Goal: Information Seeking & Learning: Learn about a topic

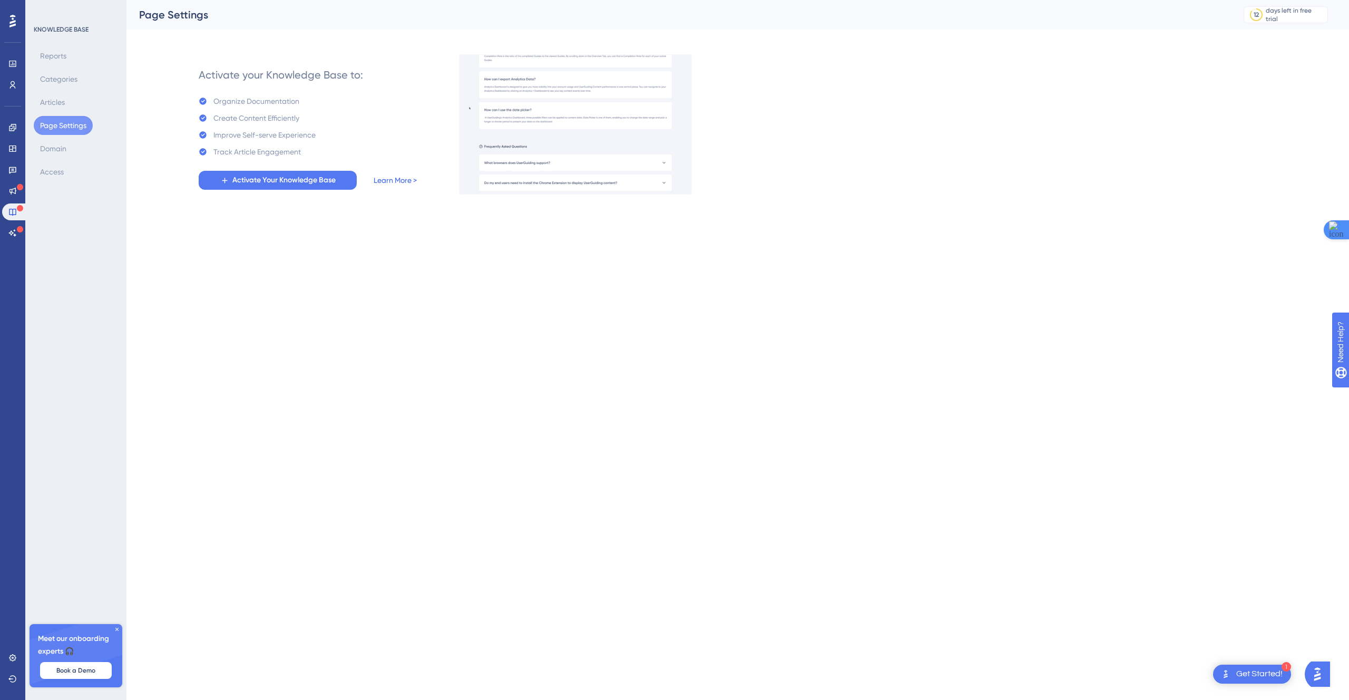
click at [387, 181] on link "Learn More >" at bounding box center [395, 180] width 43 height 13
click at [234, 116] on div "Create Content Efficiently" at bounding box center [256, 118] width 86 height 13
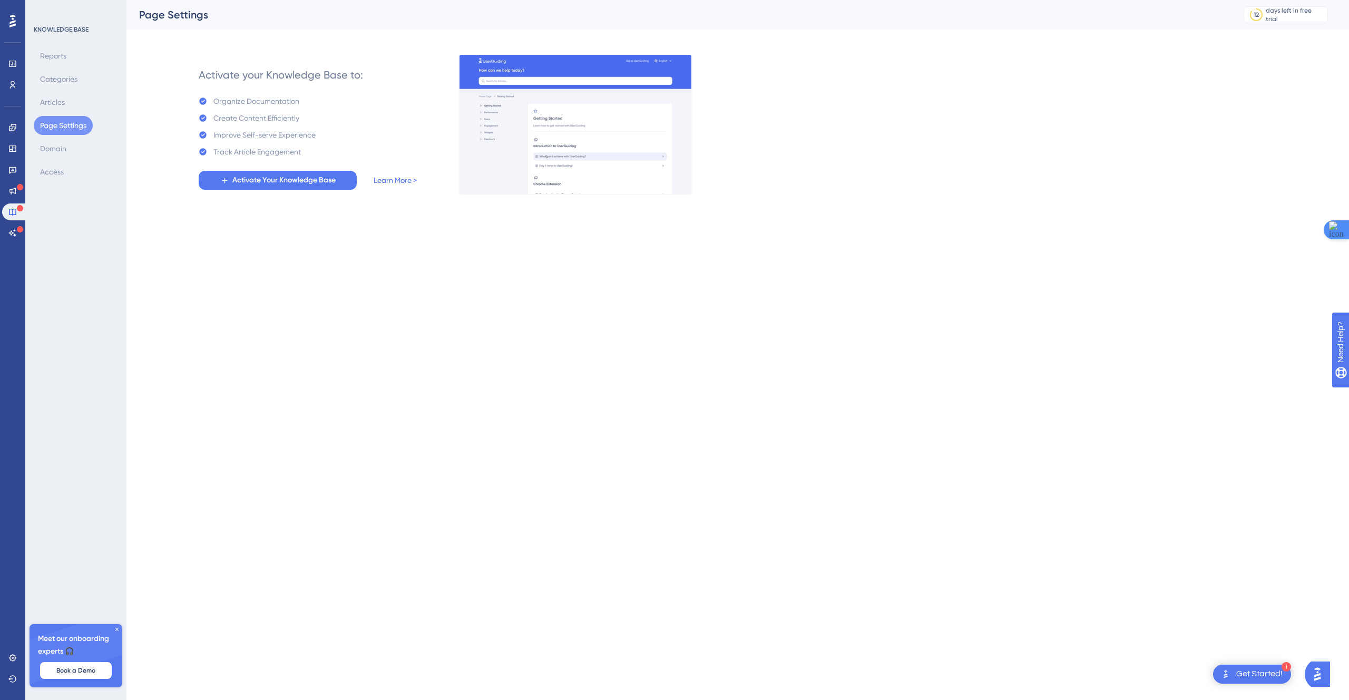
click at [218, 99] on div "Organize Documentation" at bounding box center [256, 101] width 86 height 13
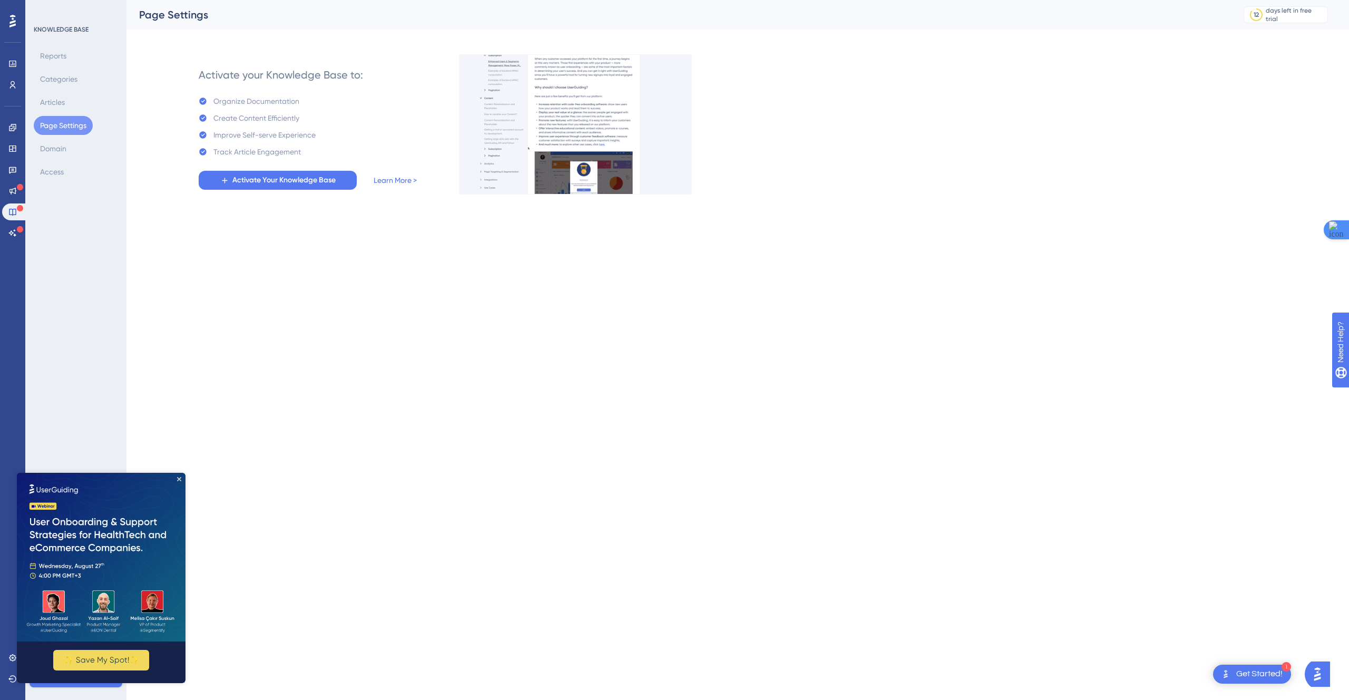
click at [1327, 673] on img "Open AI Assistant Launcher" at bounding box center [1317, 673] width 19 height 19
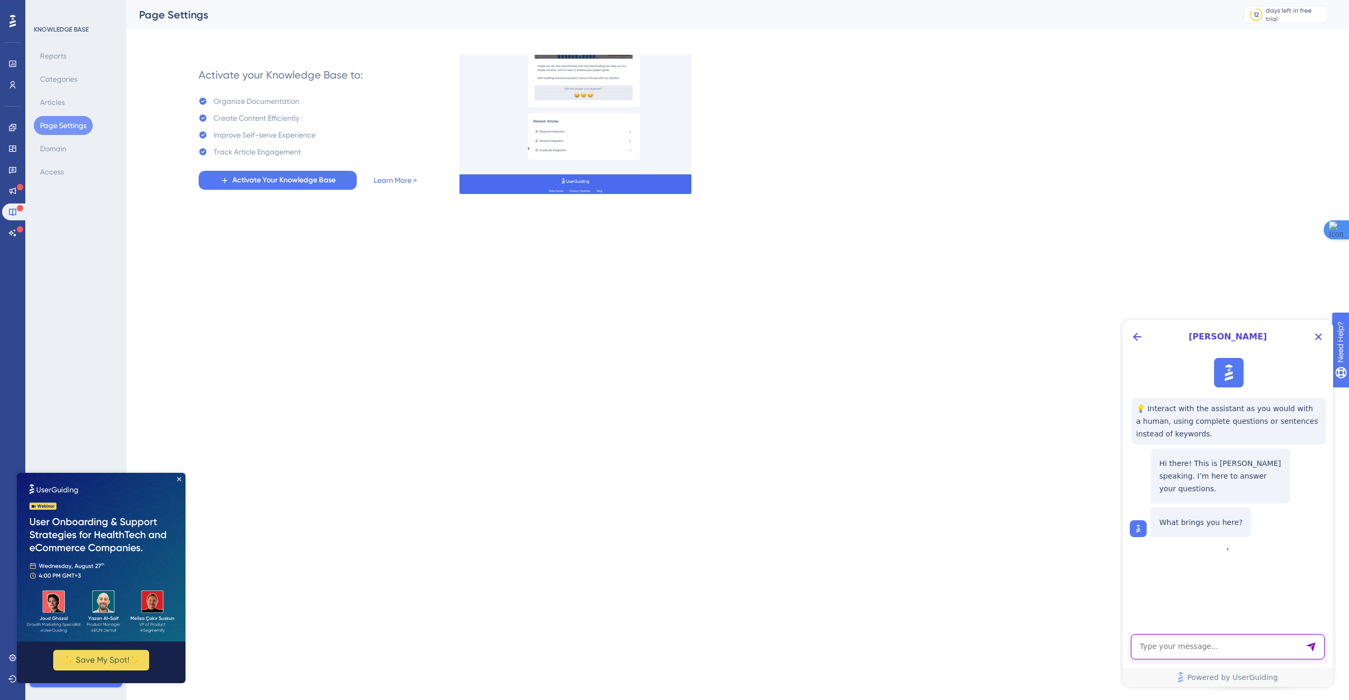
click at [1231, 641] on textarea "AI Assistant Text Input" at bounding box center [1228, 646] width 194 height 25
drag, startPoint x: 184, startPoint y: 75, endPoint x: 375, endPoint y: 81, distance: 191.3
click at [375, 81] on div "Activate your Knowledge Base to: Organize Documentation Create Content Efficien…" at bounding box center [307, 124] width 261 height 139
copy div "Activate your Knowledge Base to:"
click at [1213, 643] on textarea "AI Assistant Text Input" at bounding box center [1228, 646] width 194 height 25
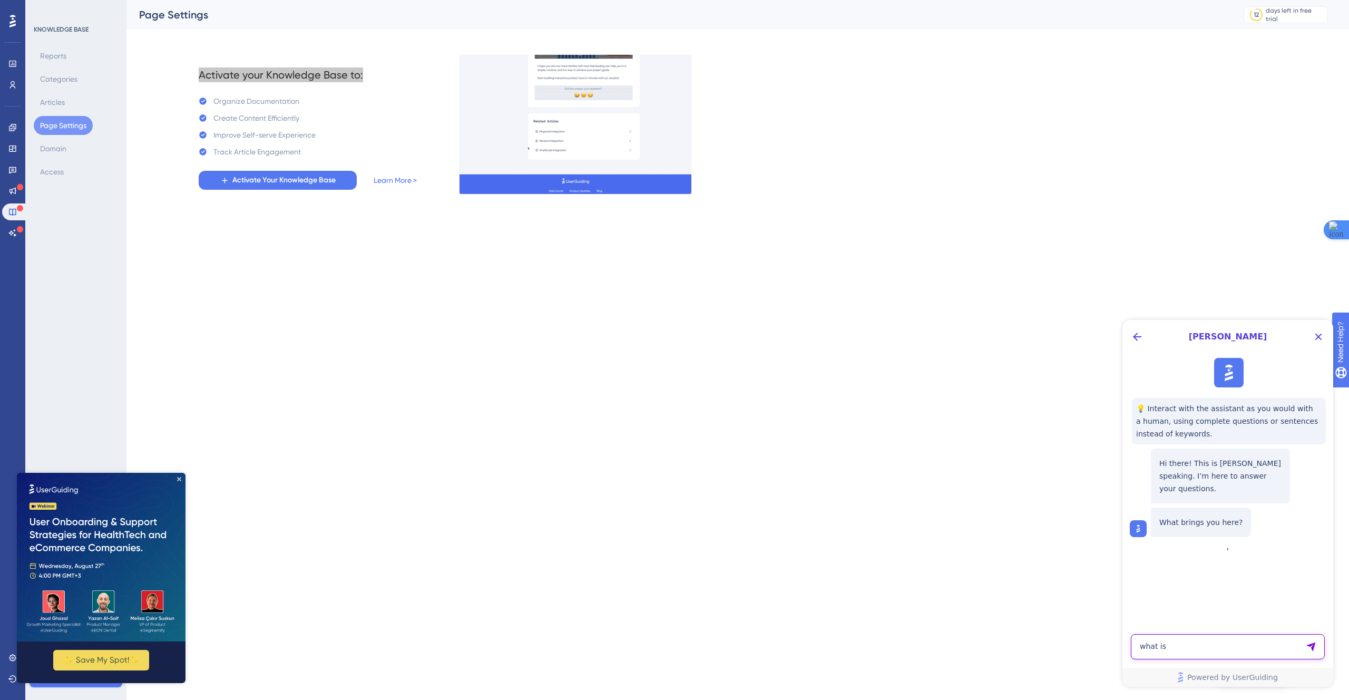
copy div "Activate your Knowledge Base to:"
paste textarea "Activate your Knowledge Base to:"
type textarea "what is "Knowledge Base" I can't open the link to learn more"
click at [360, 0] on div "Close" at bounding box center [674, 0] width 1349 height 0
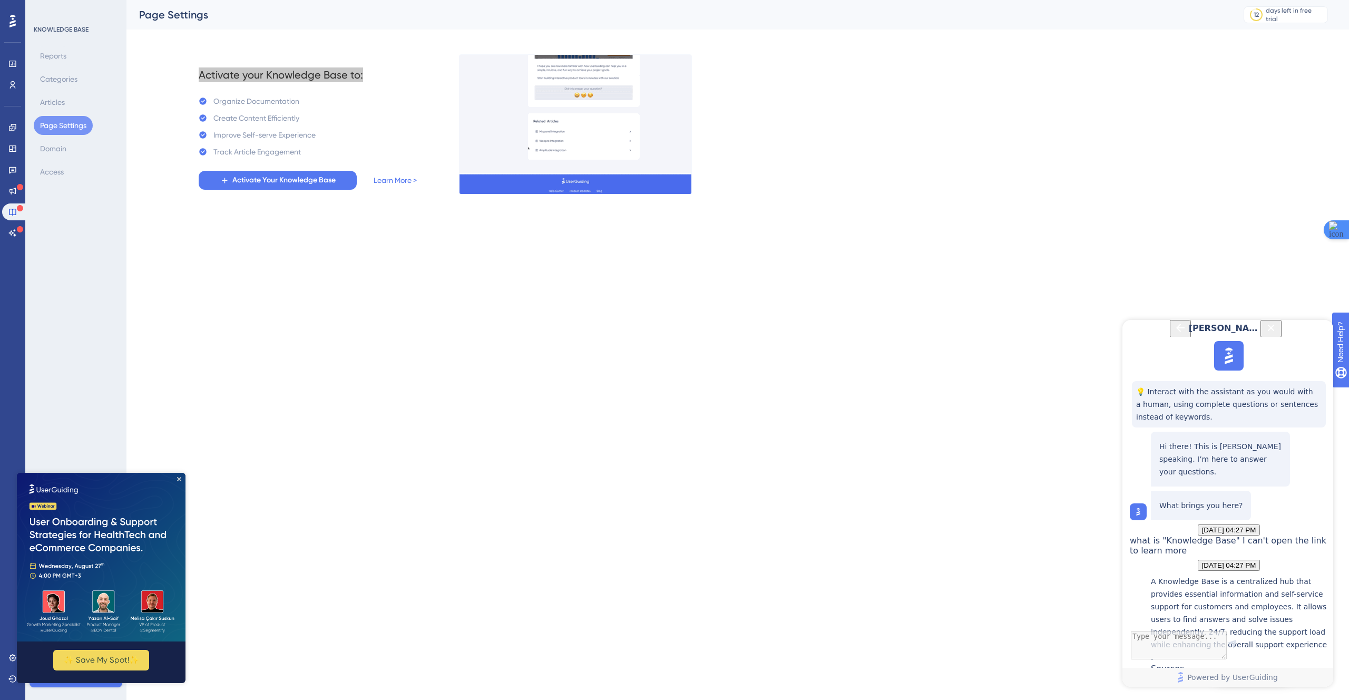
scroll to position [165, 0]
click at [1219, 673] on div "What Is the Knowledge Base?" at bounding box center [1239, 684] width 177 height 23
drag, startPoint x: 264, startPoint y: 259, endPoint x: 259, endPoint y: 253, distance: 8.2
click at [261, 0] on html "1 Get Started! Performance Users Engagement Widgets Feedback Product Updates Kn…" at bounding box center [674, 0] width 1349 height 0
drag, startPoint x: 1141, startPoint y: 238, endPoint x: 1144, endPoint y: 246, distance: 8.5
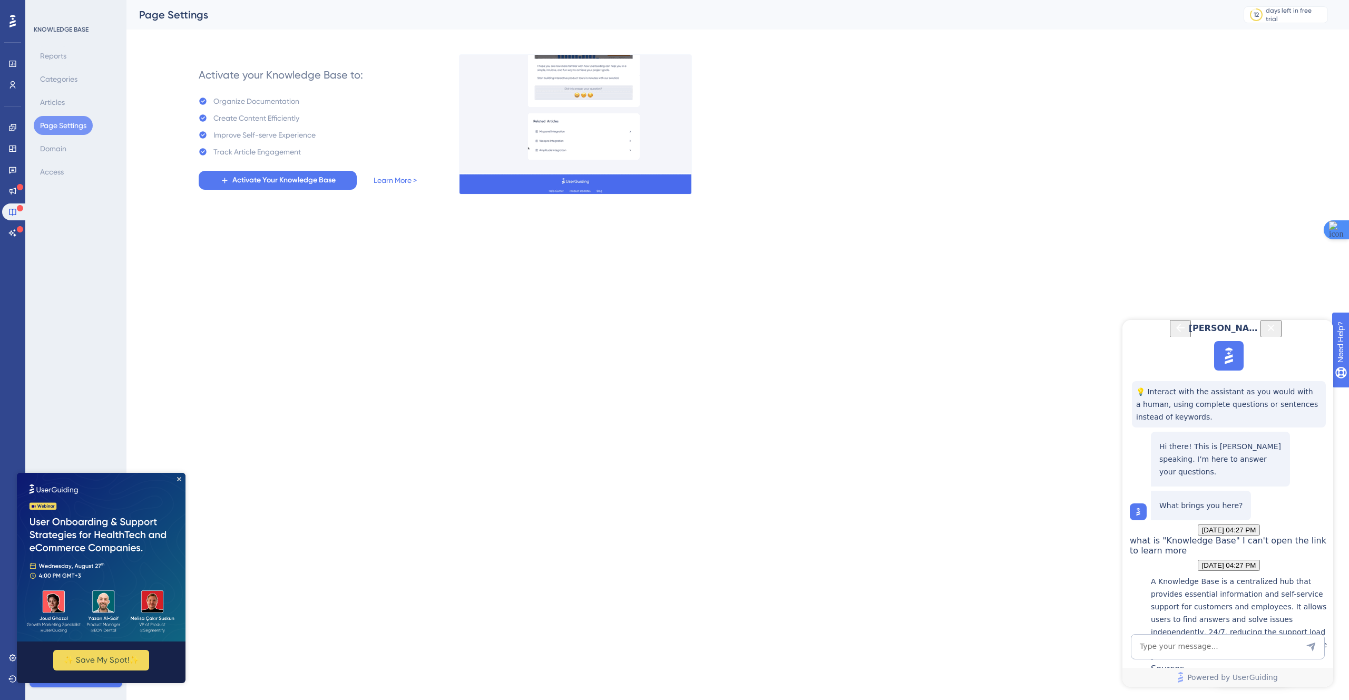
click at [1141, 0] on html "1 Get Started! Performance Users Engagement Widgets Feedback Product Updates Kn…" at bounding box center [674, 0] width 1349 height 0
click at [1277, 334] on icon "Close Button" at bounding box center [1270, 327] width 13 height 13
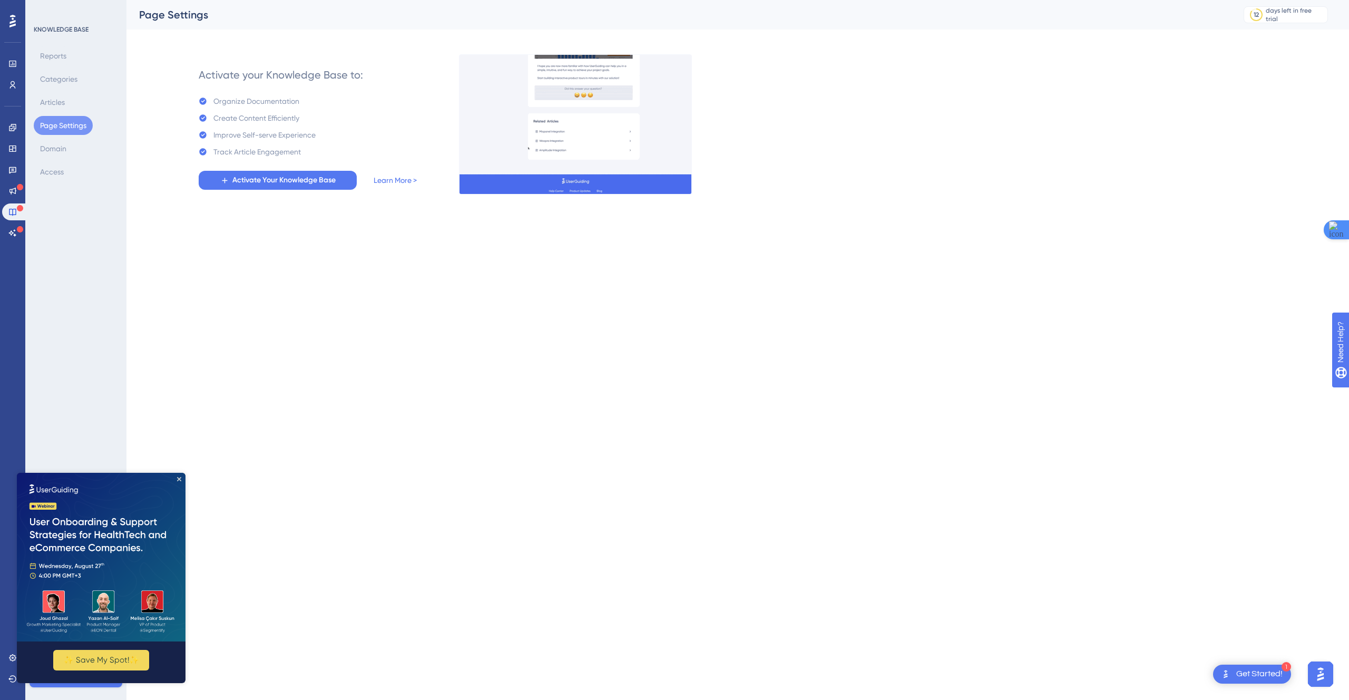
scroll to position [0, 0]
drag, startPoint x: 92, startPoint y: 104, endPoint x: 69, endPoint y: 107, distance: 22.9
click at [91, 104] on div "Reports Categories Articles Page Settings Domain Access" at bounding box center [76, 113] width 85 height 135
click at [9, 194] on icon at bounding box center [12, 190] width 8 height 8
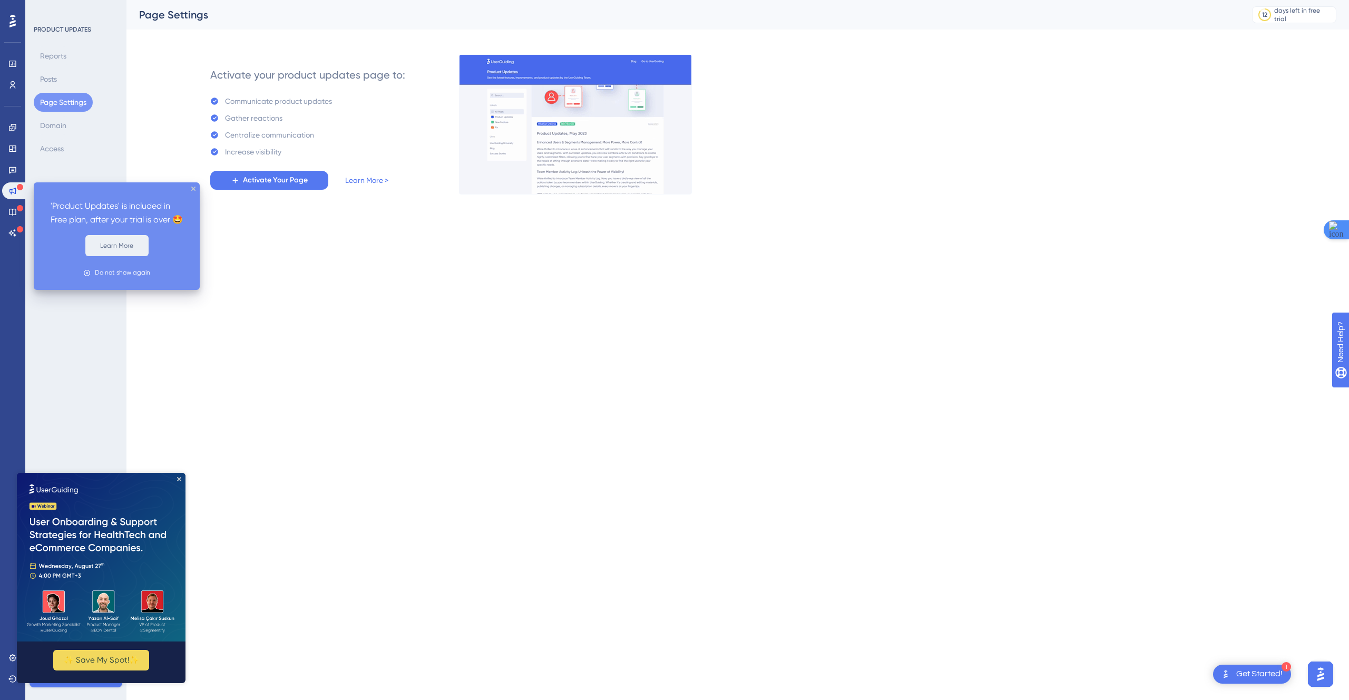
click at [127, 256] on button "Learn More" at bounding box center [116, 245] width 63 height 21
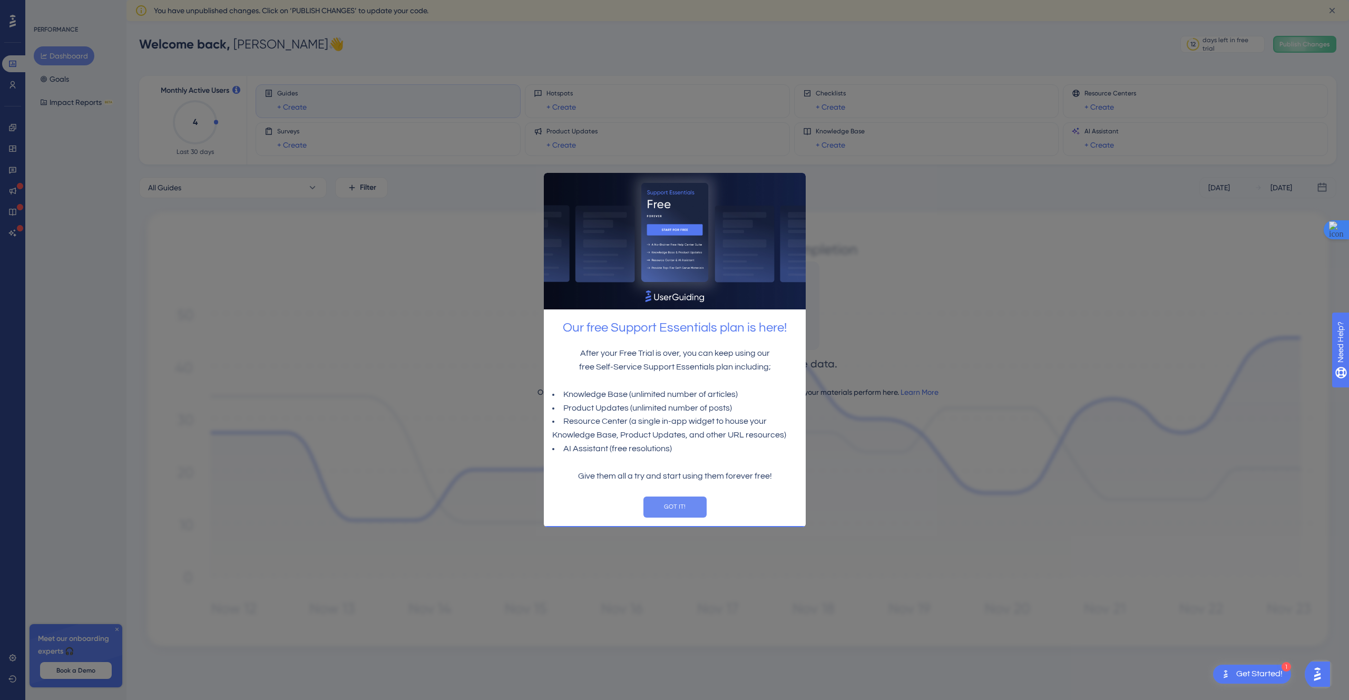
click at [682, 505] on button "GOT IT!" at bounding box center [674, 506] width 63 height 21
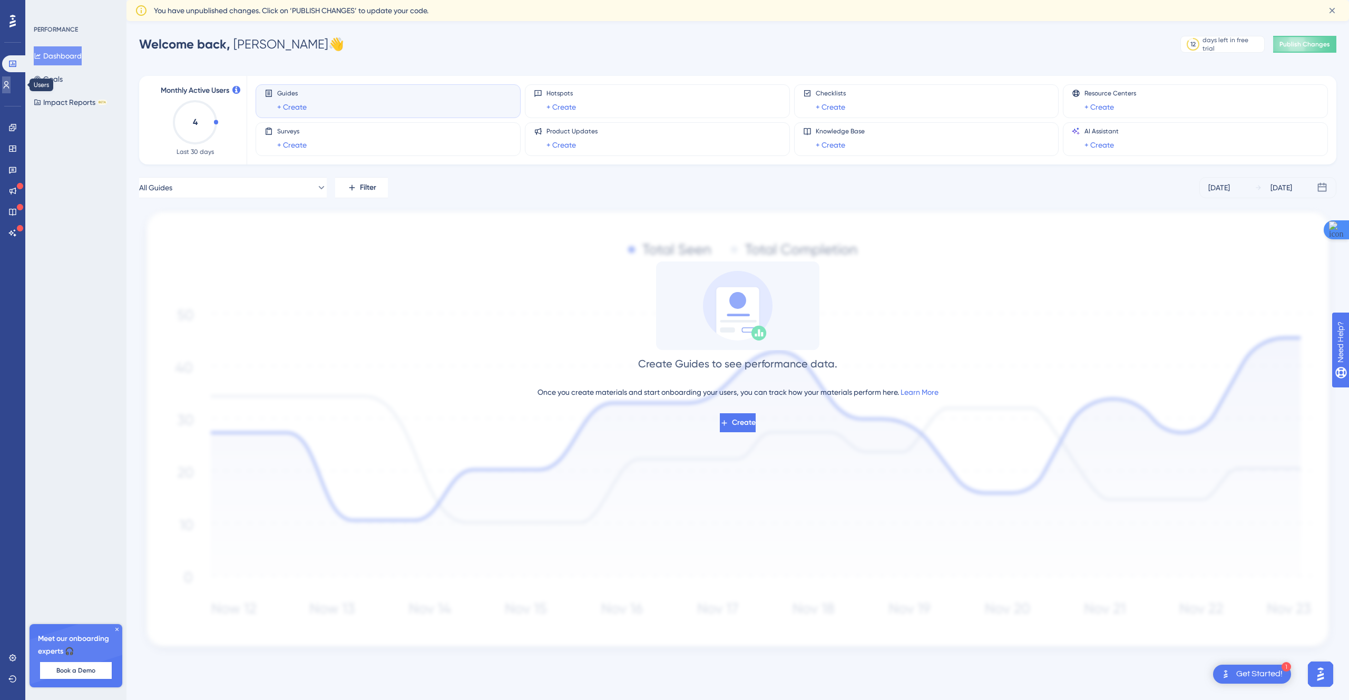
click at [4, 87] on link at bounding box center [6, 84] width 8 height 17
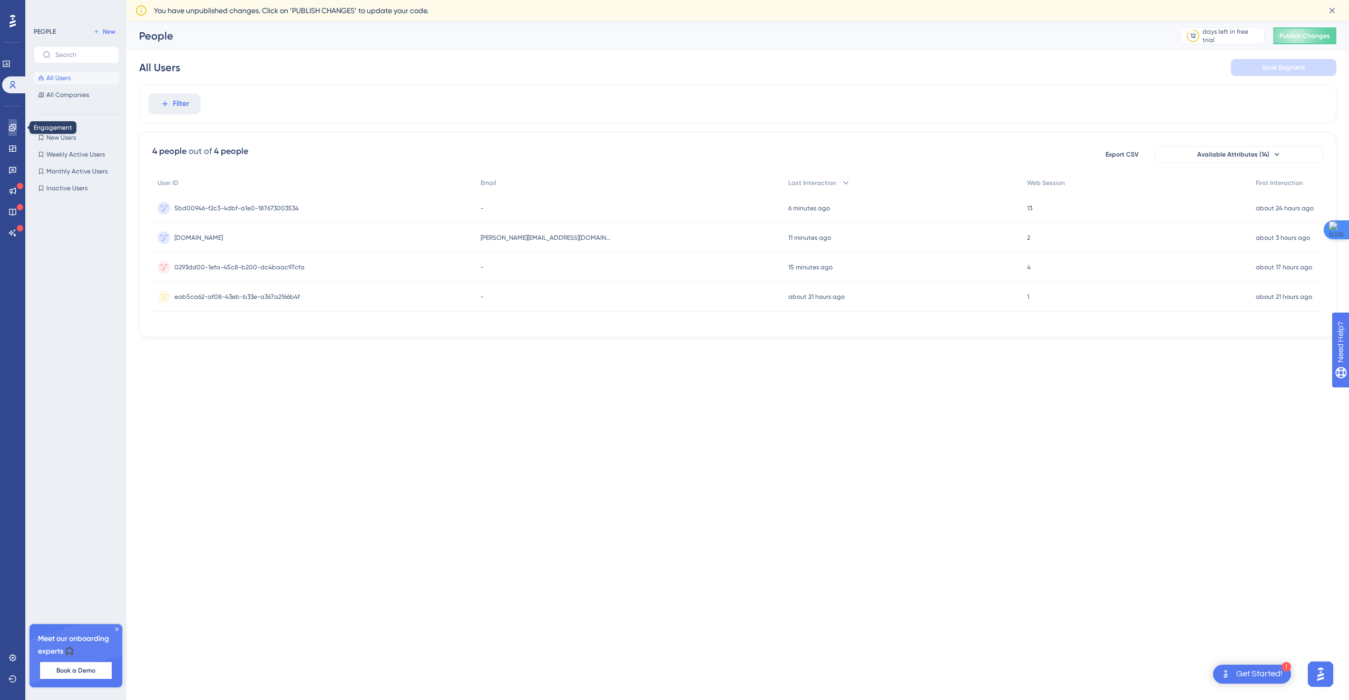
click at [14, 129] on icon at bounding box center [12, 127] width 7 height 7
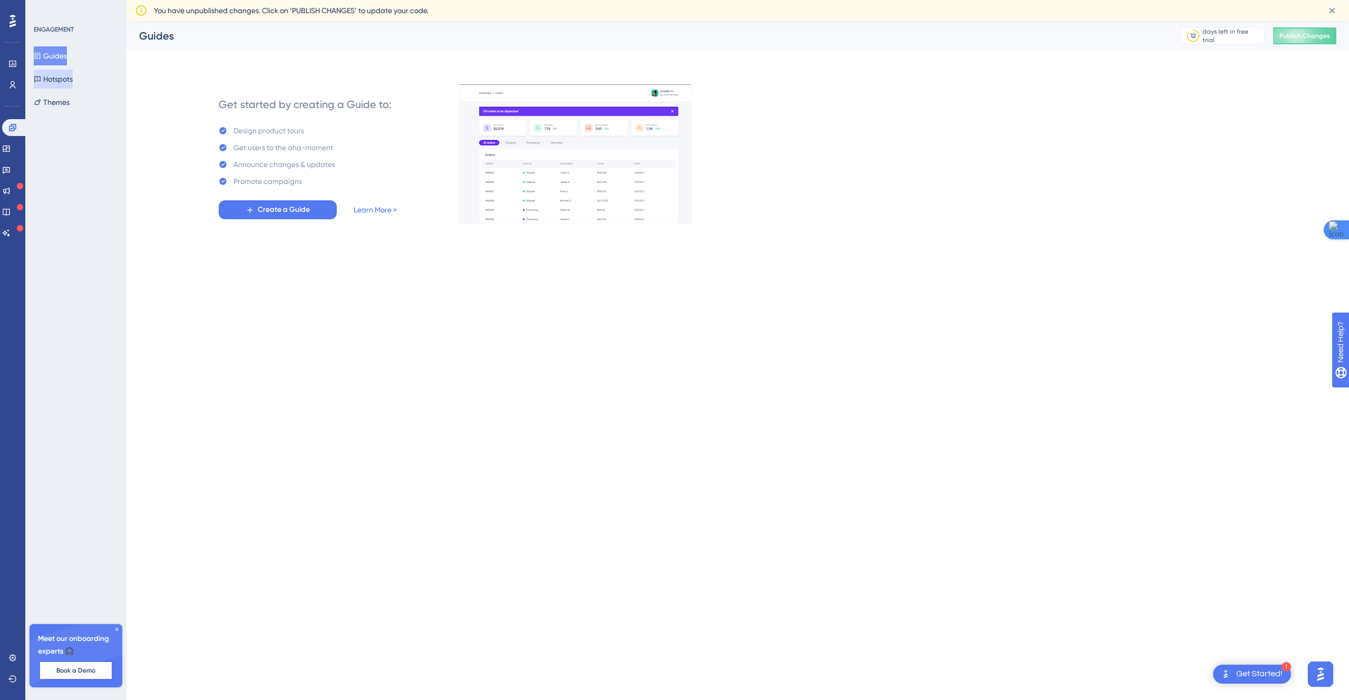
click at [55, 78] on button "Hotspots" at bounding box center [53, 79] width 39 height 19
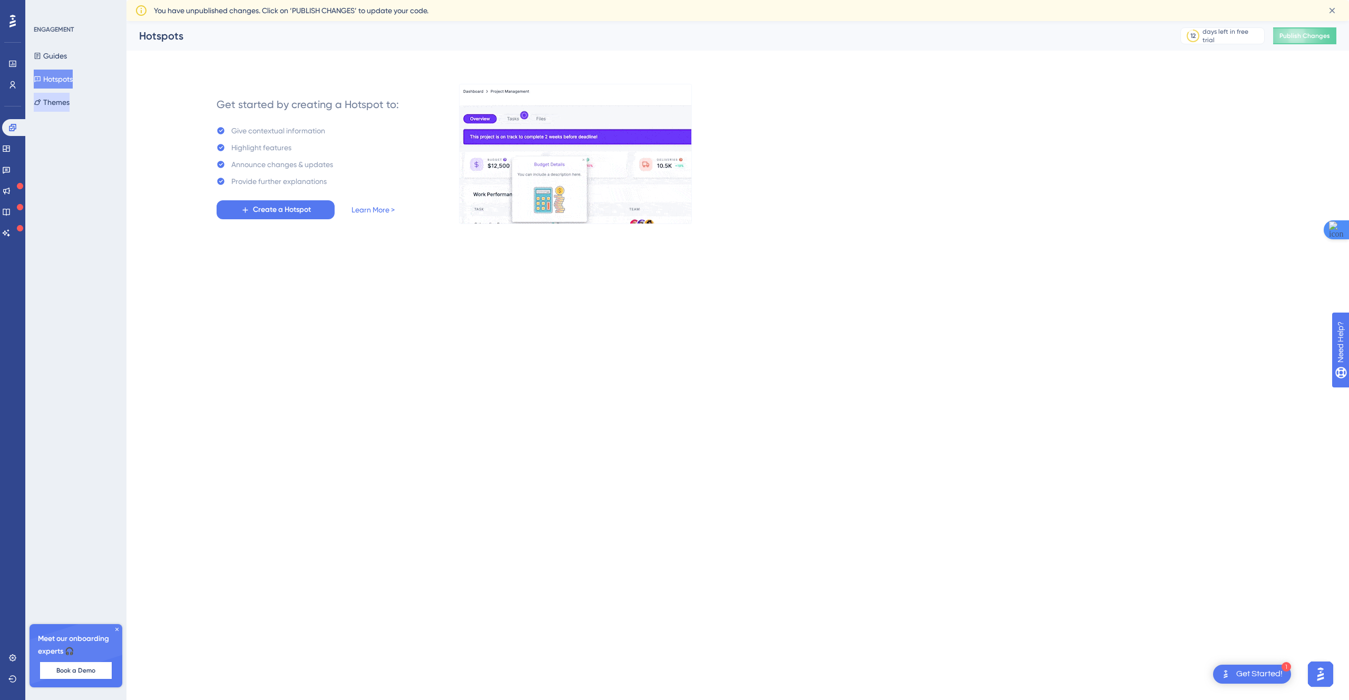
click at [51, 99] on button "Themes" at bounding box center [52, 102] width 36 height 19
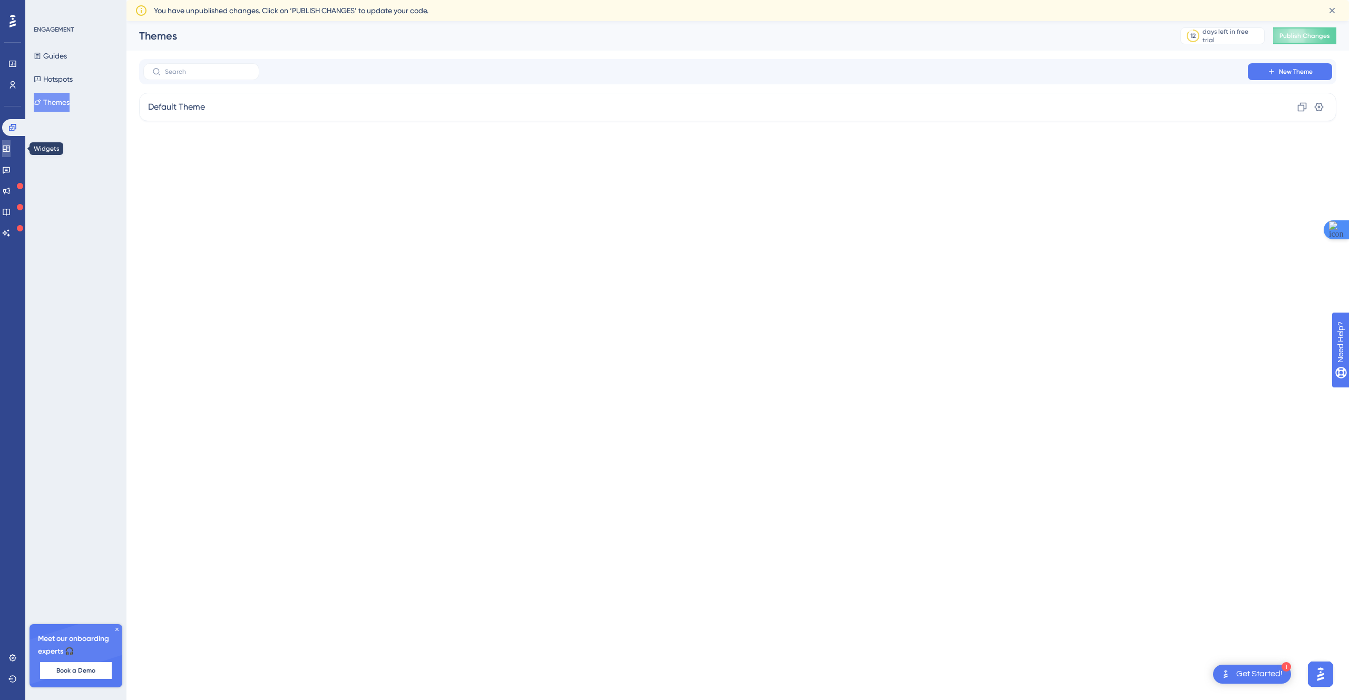
click at [9, 151] on icon at bounding box center [6, 148] width 7 height 6
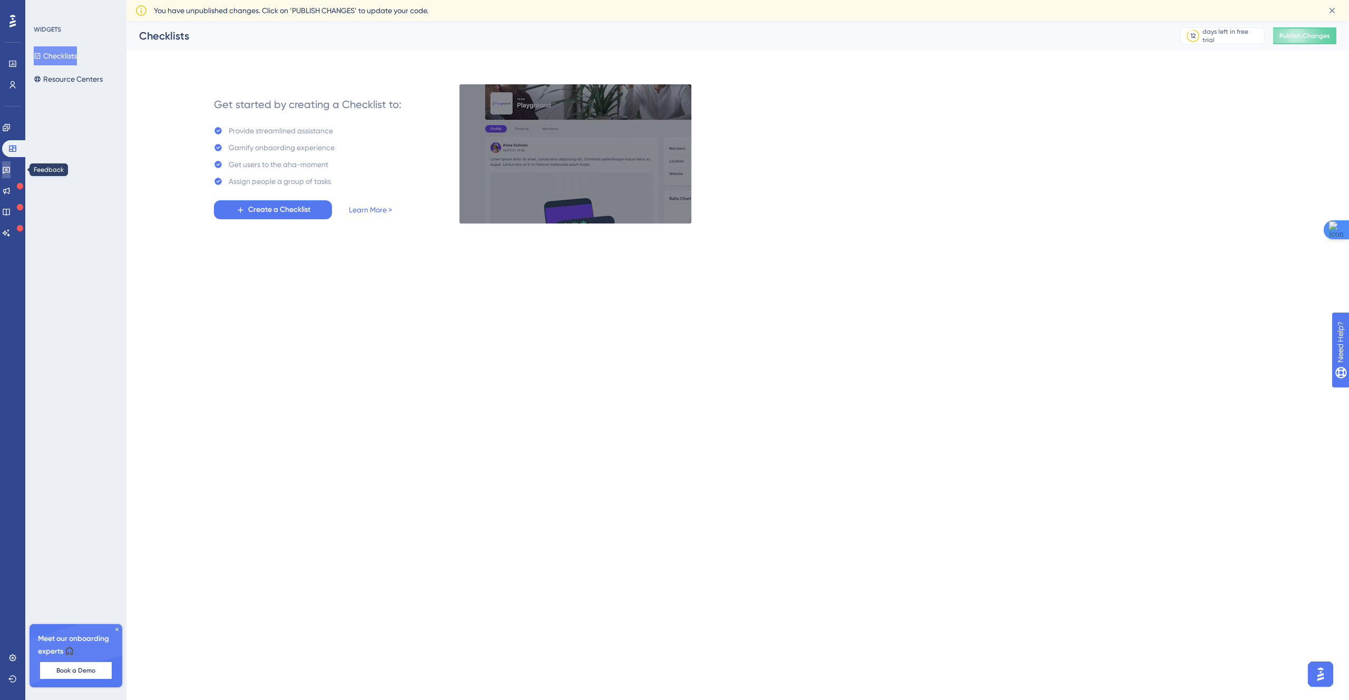
click at [10, 167] on icon at bounding box center [6, 170] width 7 height 7
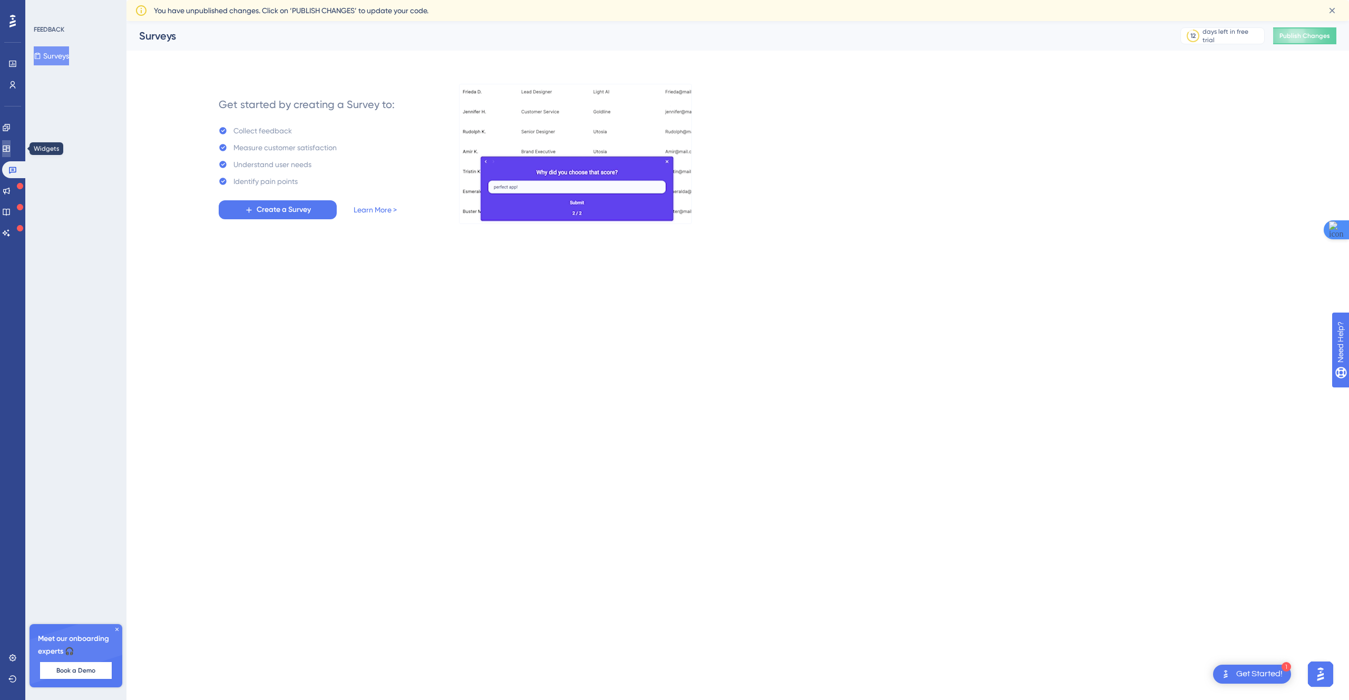
click at [4, 144] on link at bounding box center [6, 148] width 8 height 17
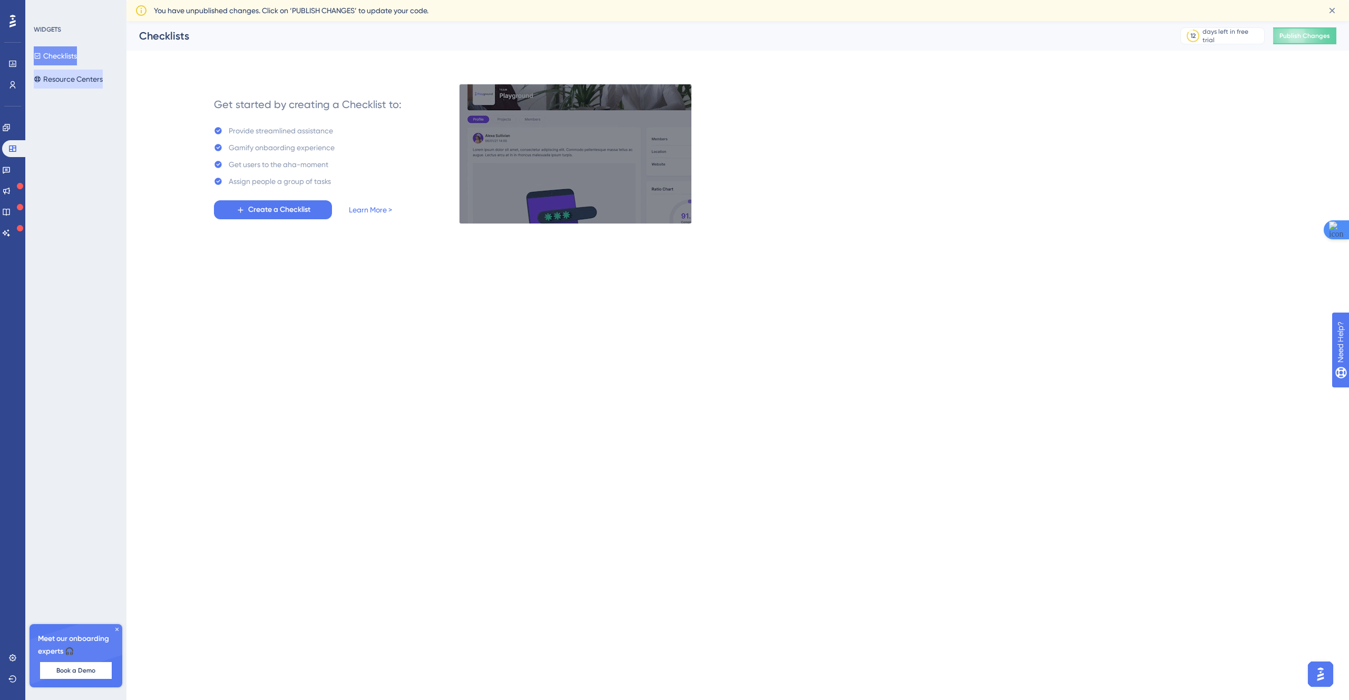
click at [82, 79] on button "Resource Centers" at bounding box center [68, 79] width 69 height 19
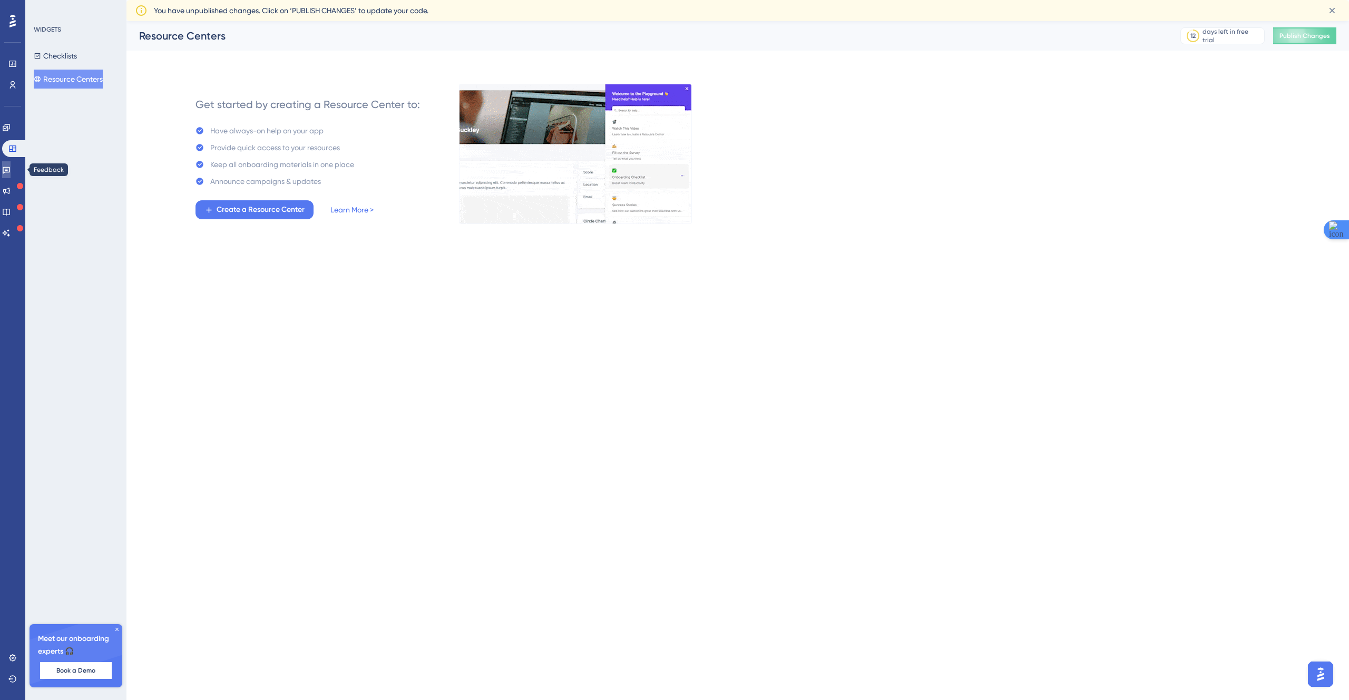
click at [6, 172] on link at bounding box center [6, 169] width 8 height 17
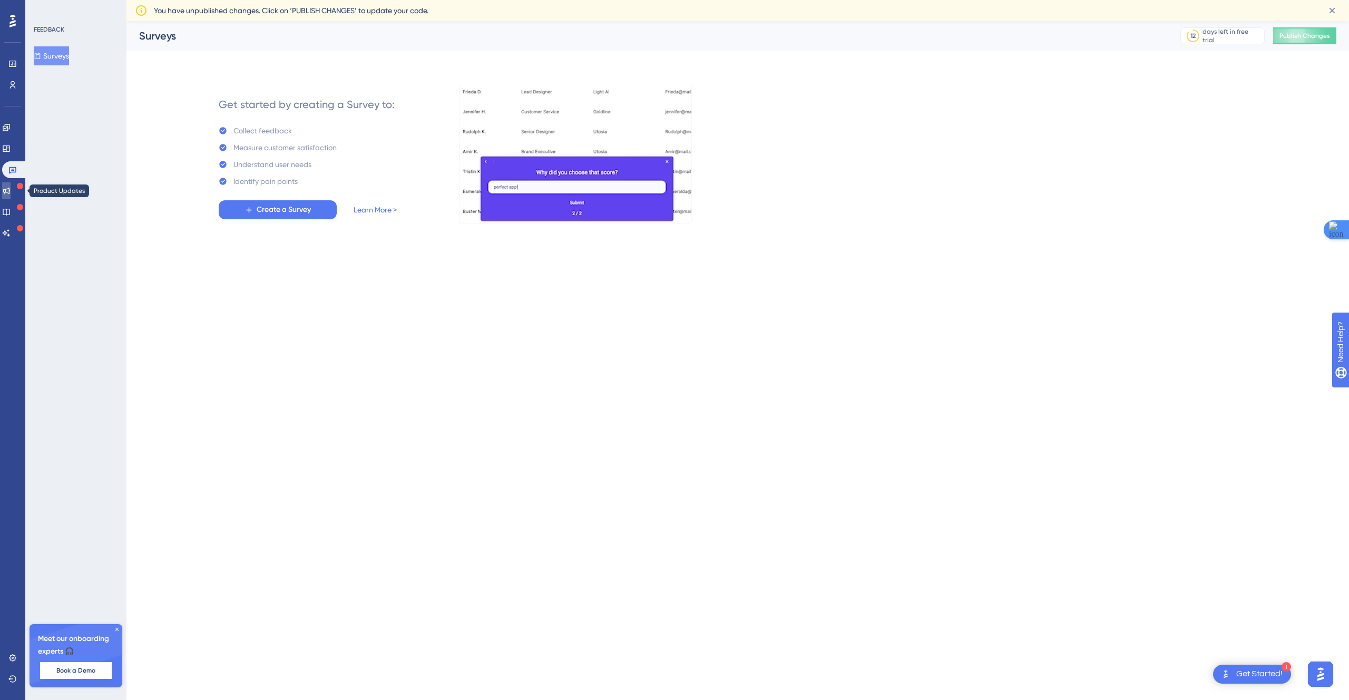
click at [6, 189] on link at bounding box center [6, 190] width 8 height 17
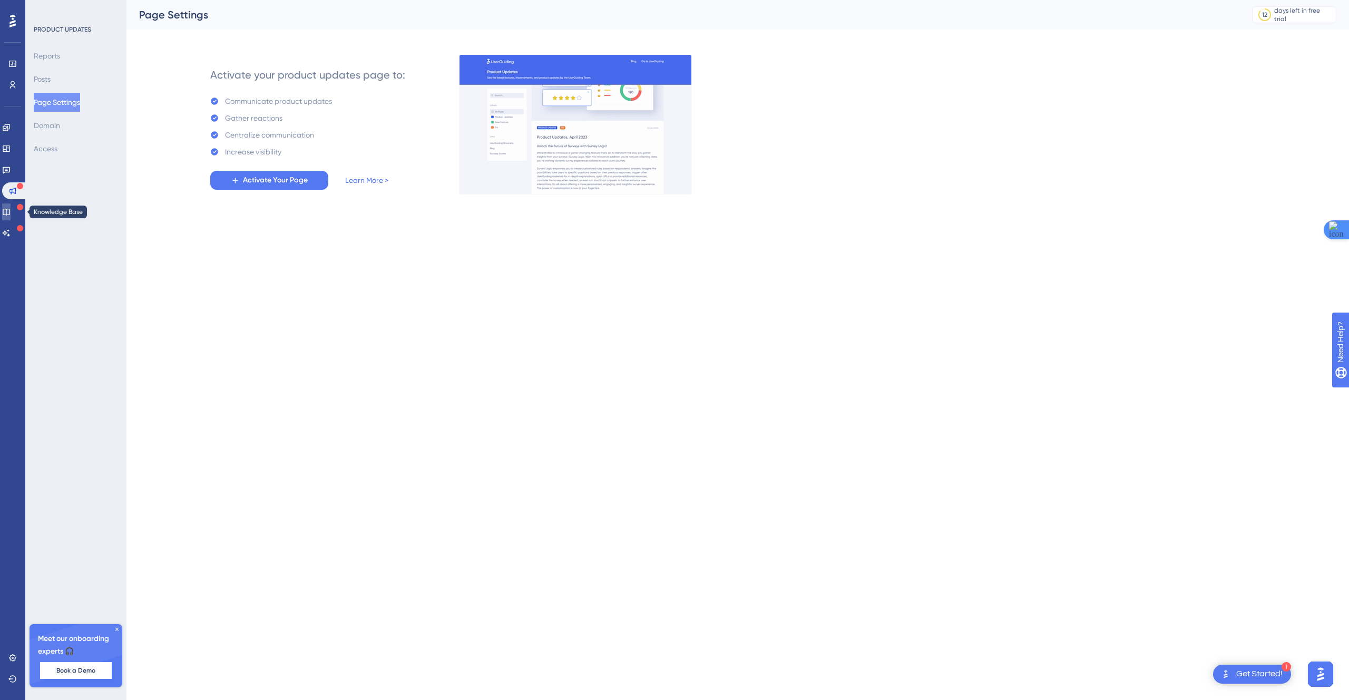
click at [11, 211] on icon at bounding box center [6, 212] width 8 height 8
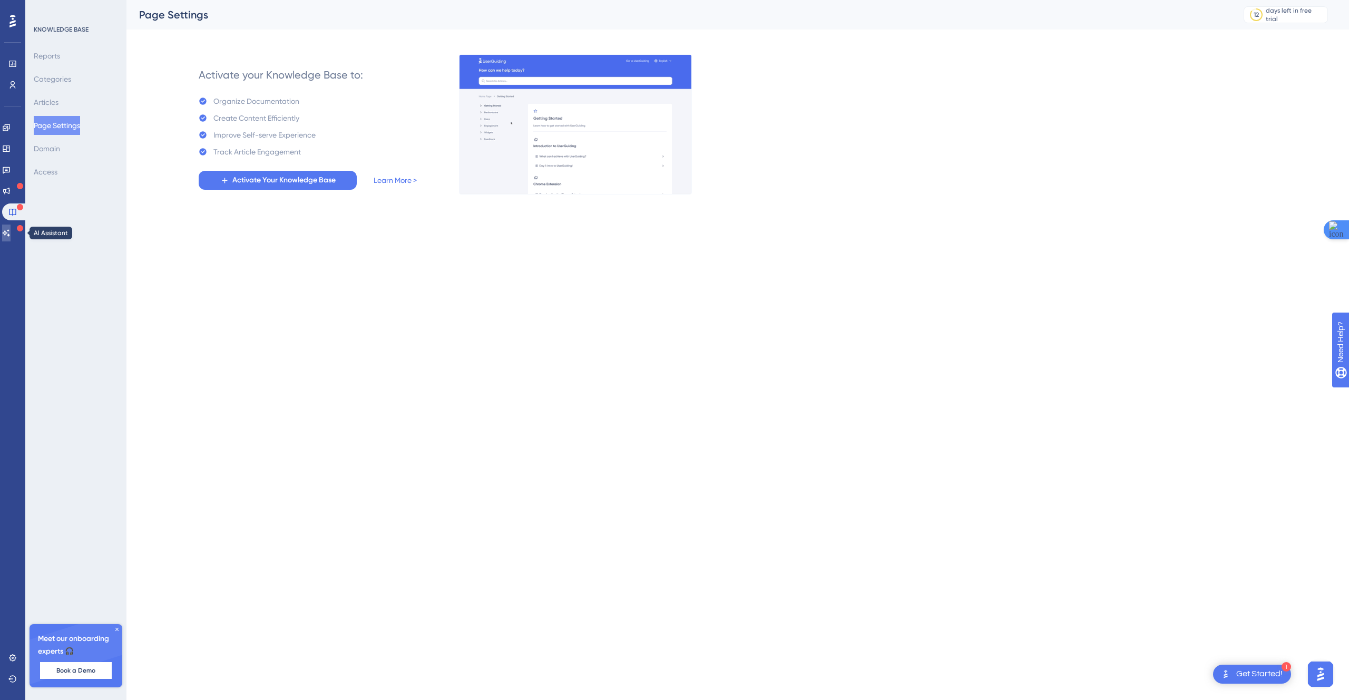
click at [11, 235] on link at bounding box center [6, 232] width 8 height 17
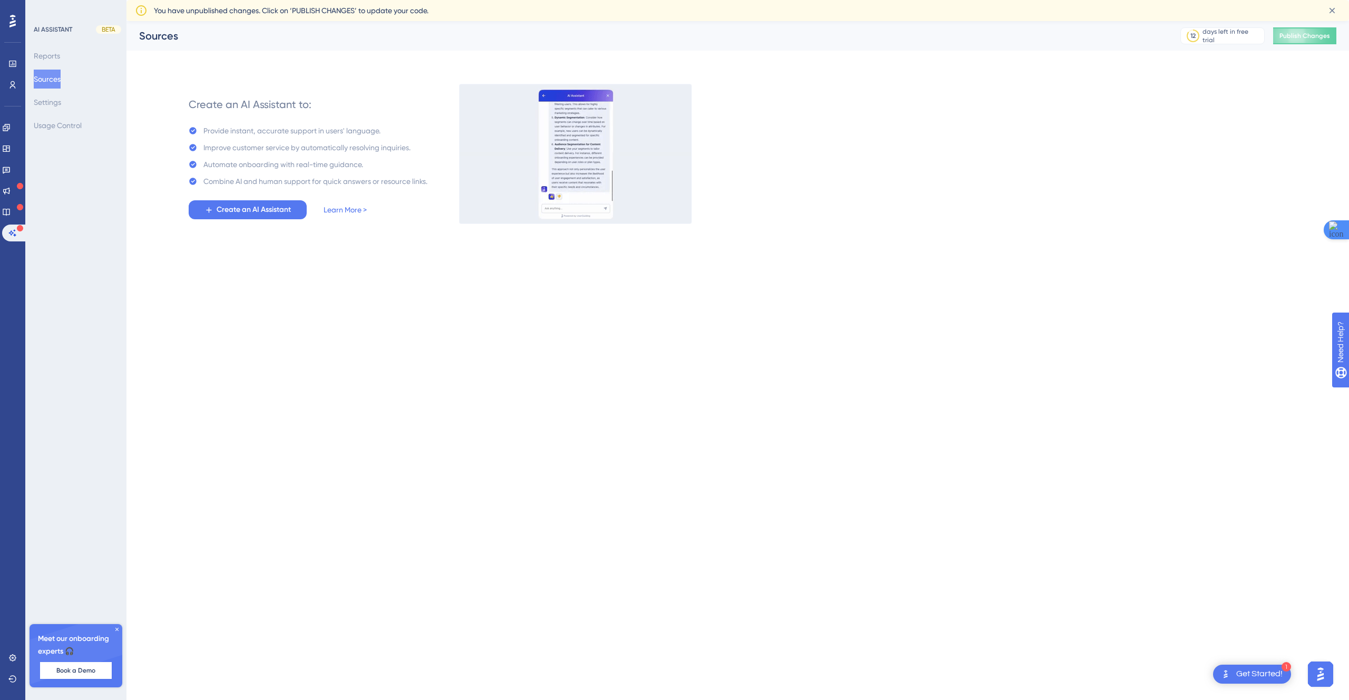
click at [476, 0] on html "1 Get Started! Performance Users Engagement Widgets Feedback Product Updates Kn…" at bounding box center [674, 0] width 1349 height 0
click at [1202, 32] on div "days left in free trial" at bounding box center [1231, 35] width 58 height 17
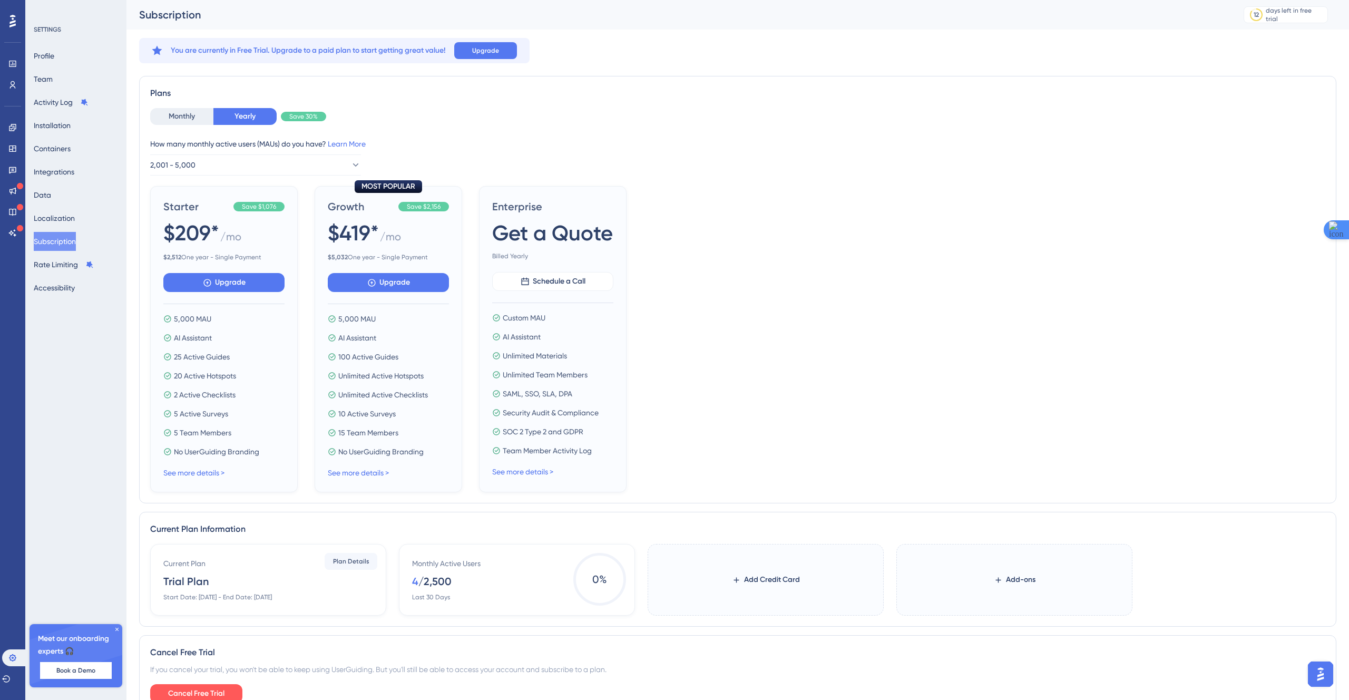
click at [699, 273] on div "Starter Save $1,076 $209* / mo $ 2,512 One year - Single Payment Upgrade 5,000 …" at bounding box center [737, 339] width 1175 height 306
drag, startPoint x: 482, startPoint y: 316, endPoint x: 658, endPoint y: 429, distance: 209.3
click at [632, 440] on div "Starter Save $1,076 $209* / mo $ 2,512 One year - Single Payment Upgrade 5,000 …" at bounding box center [737, 339] width 1175 height 306
click at [767, 391] on div "Starter Save $1,076 $209* / mo $ 2,512 One year - Single Payment Upgrade 5,000 …" at bounding box center [737, 339] width 1175 height 306
click at [989, 238] on div "Starter Save $1,076 $209* / mo $ 2,512 One year - Single Payment Upgrade 5,000 …" at bounding box center [737, 339] width 1175 height 306
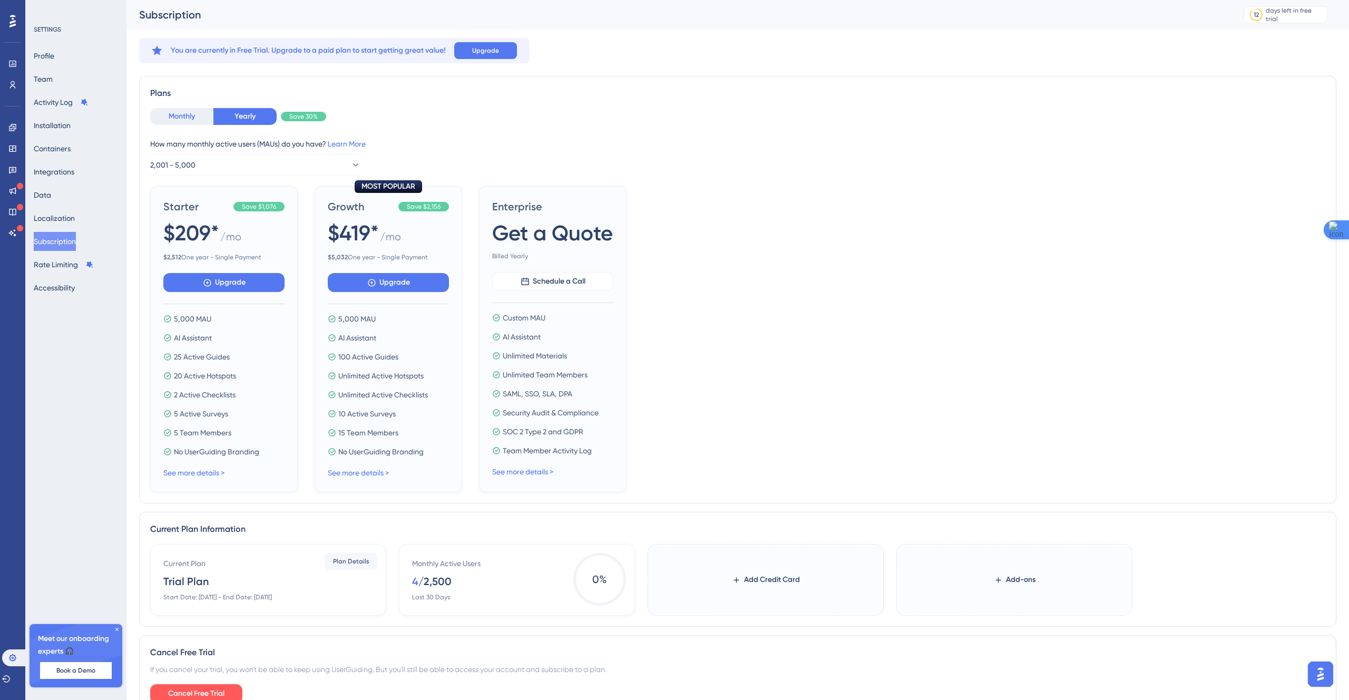
click at [172, 119] on button "Monthly" at bounding box center [181, 116] width 63 height 17
click at [61, 104] on button "Activity Log" at bounding box center [61, 102] width 55 height 19
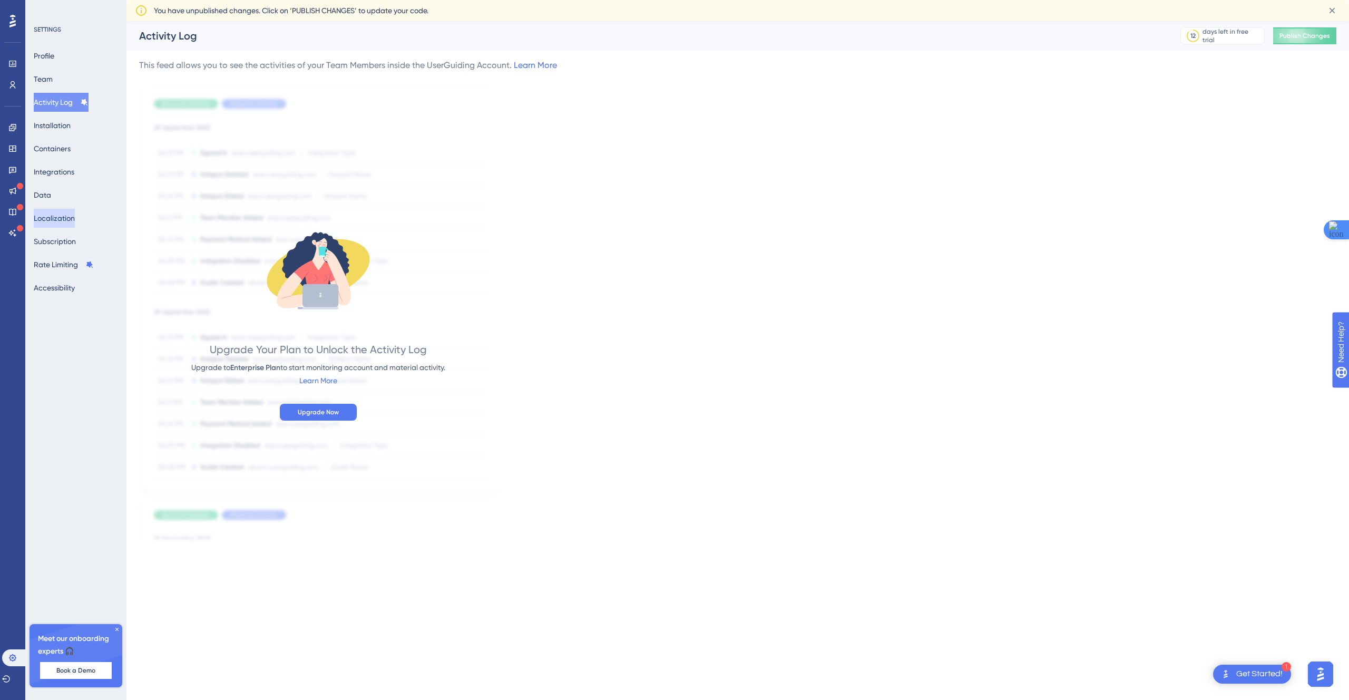
click at [74, 222] on button "Localization" at bounding box center [54, 218] width 41 height 19
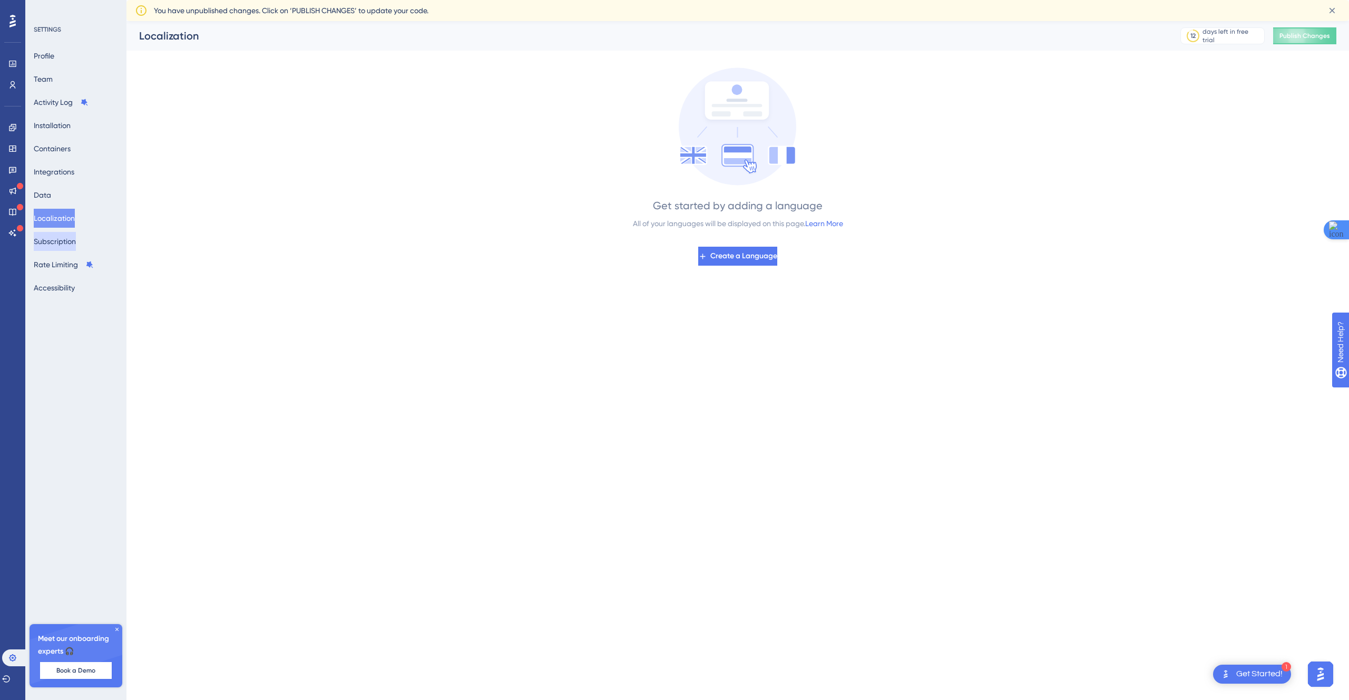
click at [76, 239] on button "Subscription" at bounding box center [55, 241] width 42 height 19
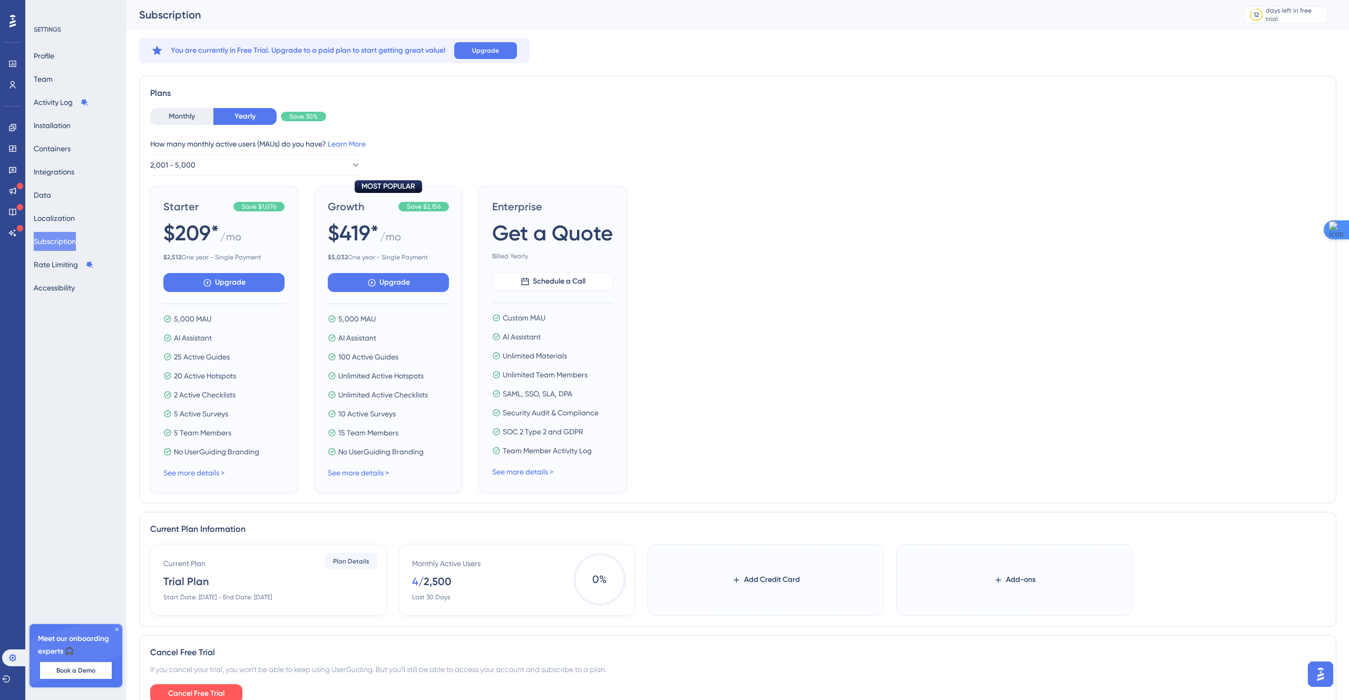
drag, startPoint x: 91, startPoint y: 50, endPoint x: 46, endPoint y: 63, distance: 46.2
click at [90, 50] on div "Profile Team Activity Log Installation Containers Integrations Data Localizatio…" at bounding box center [76, 171] width 85 height 251
click at [50, 60] on button "Profile" at bounding box center [44, 55] width 21 height 19
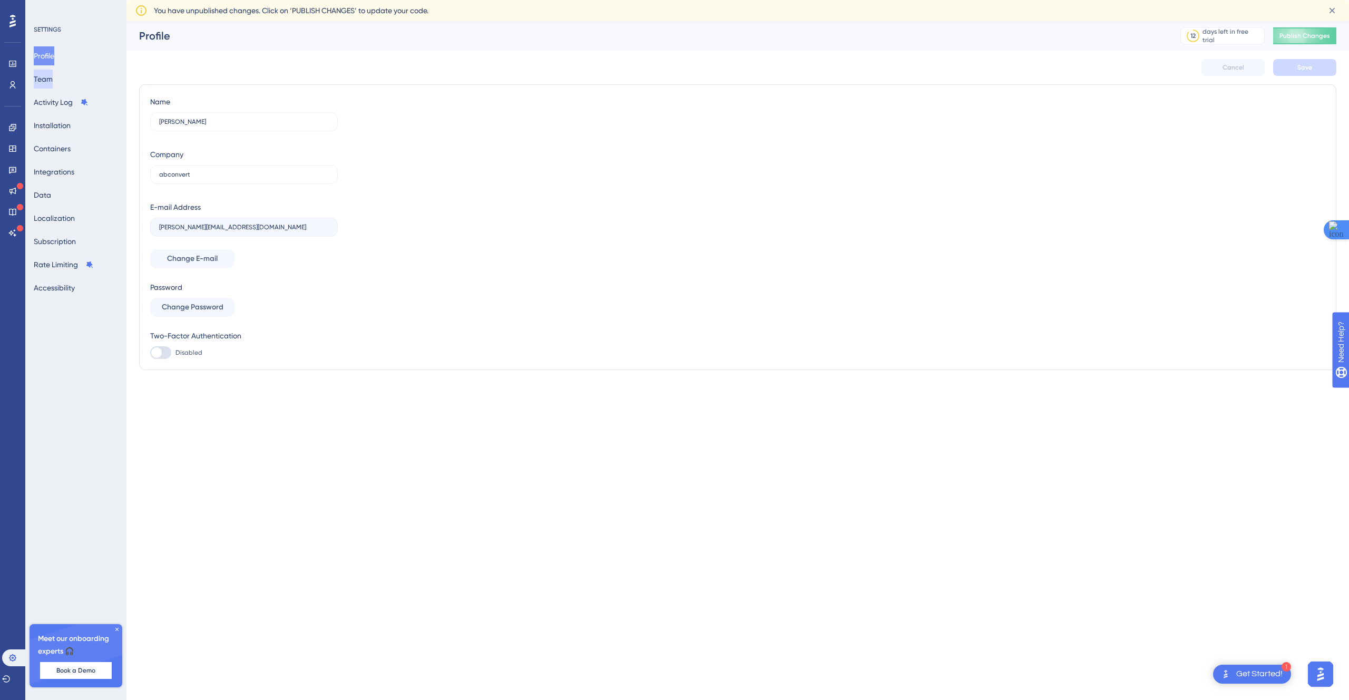
click at [50, 81] on button "Team" at bounding box center [43, 79] width 19 height 19
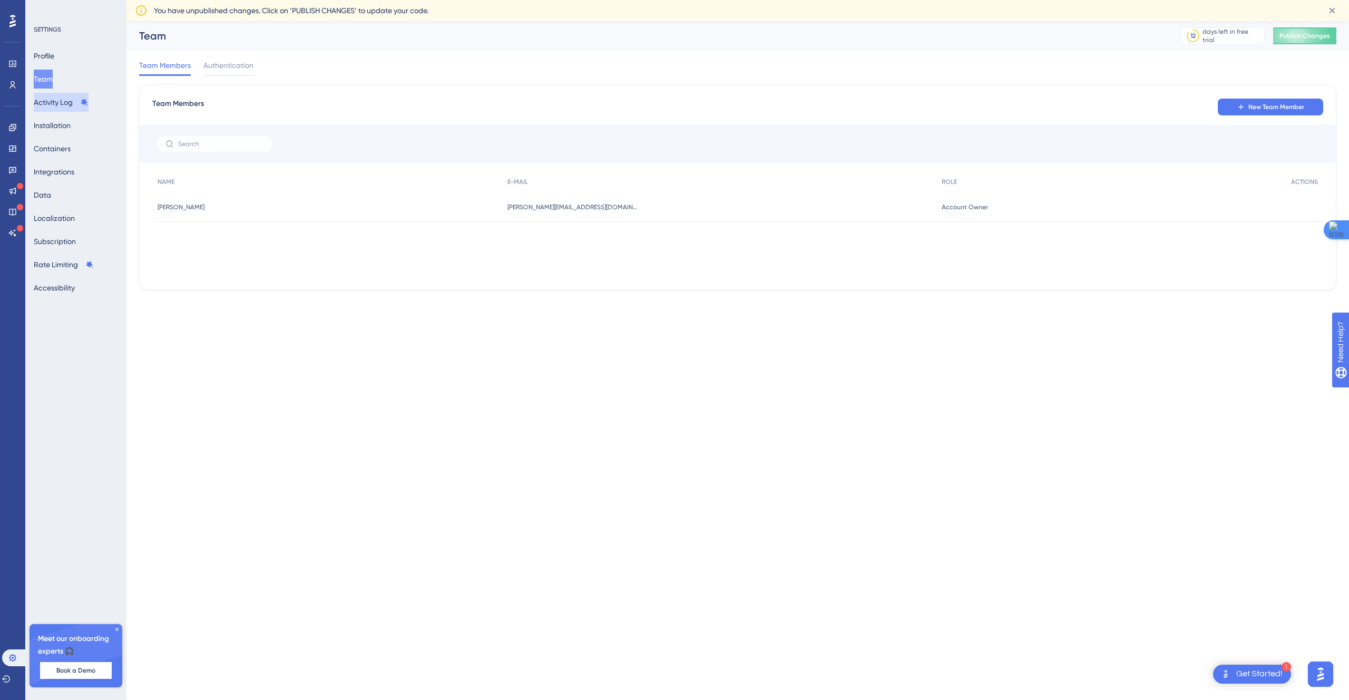
click at [57, 105] on button "Activity Log" at bounding box center [61, 102] width 55 height 19
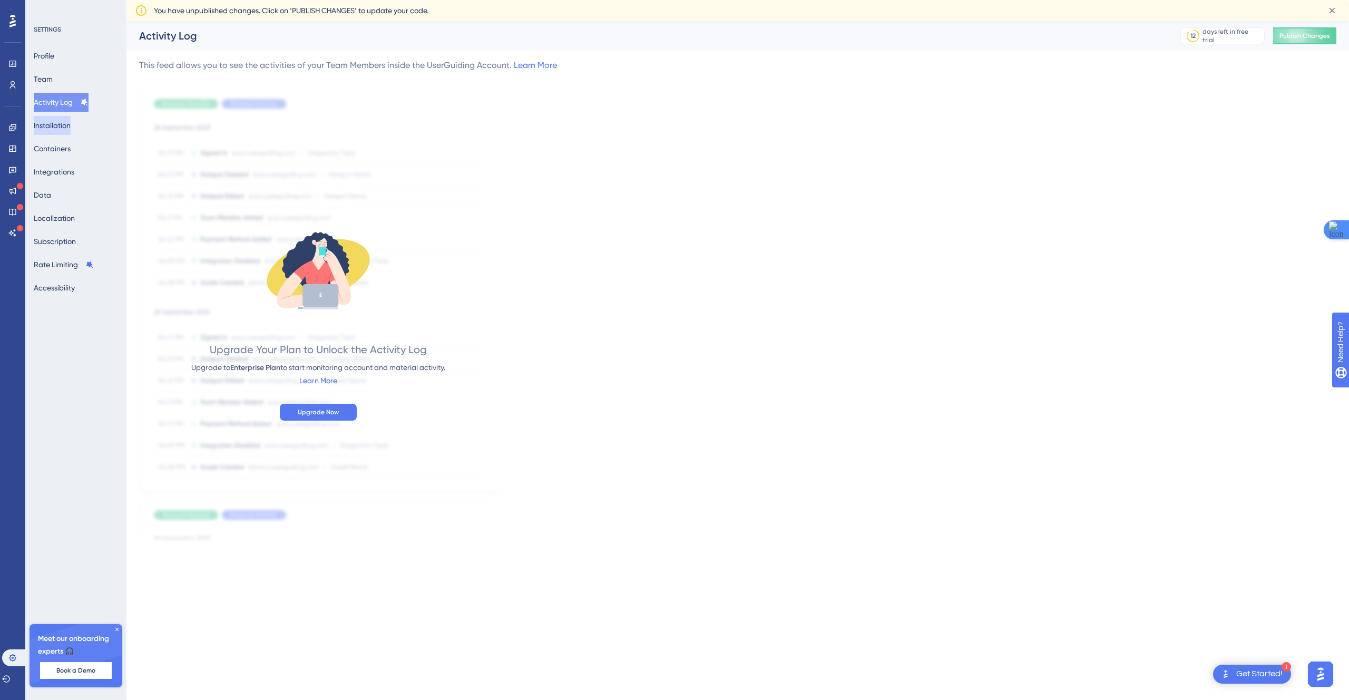
click at [55, 126] on button "Installation" at bounding box center [52, 125] width 37 height 19
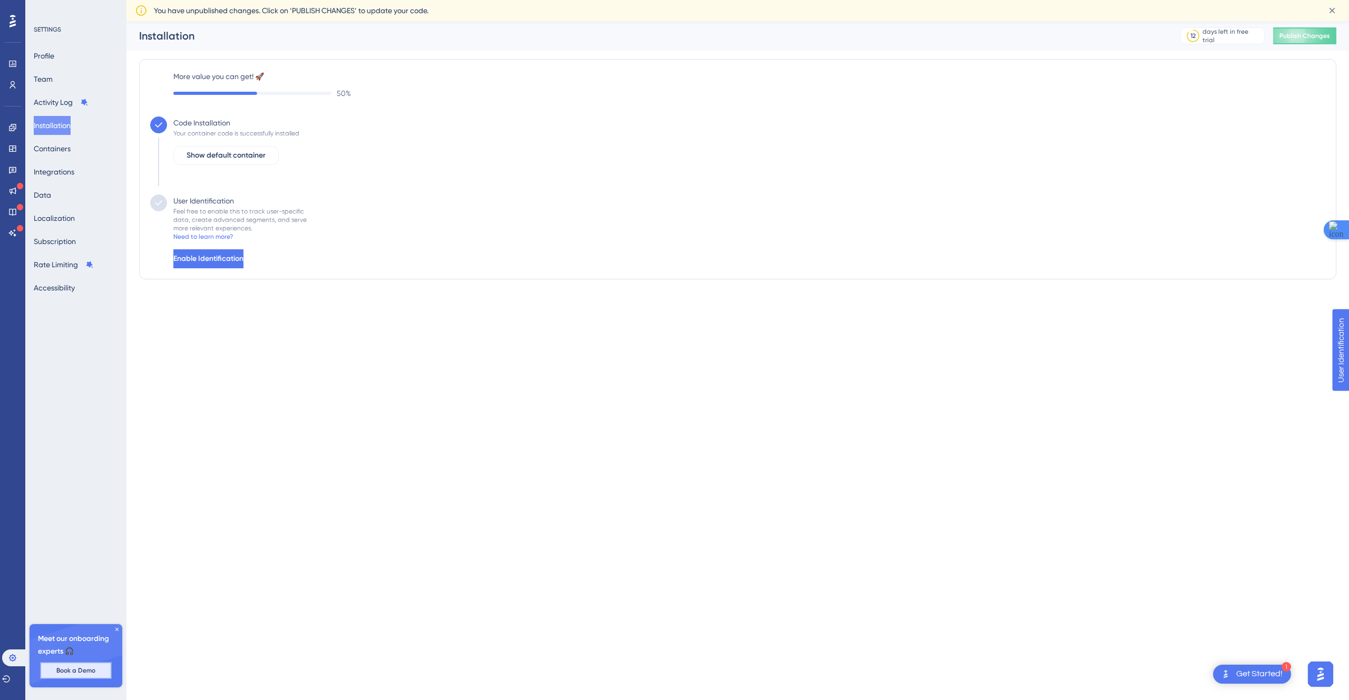
click at [65, 671] on span "Book a Demo" at bounding box center [75, 670] width 39 height 8
click at [10, 656] on icon at bounding box center [12, 657] width 7 height 7
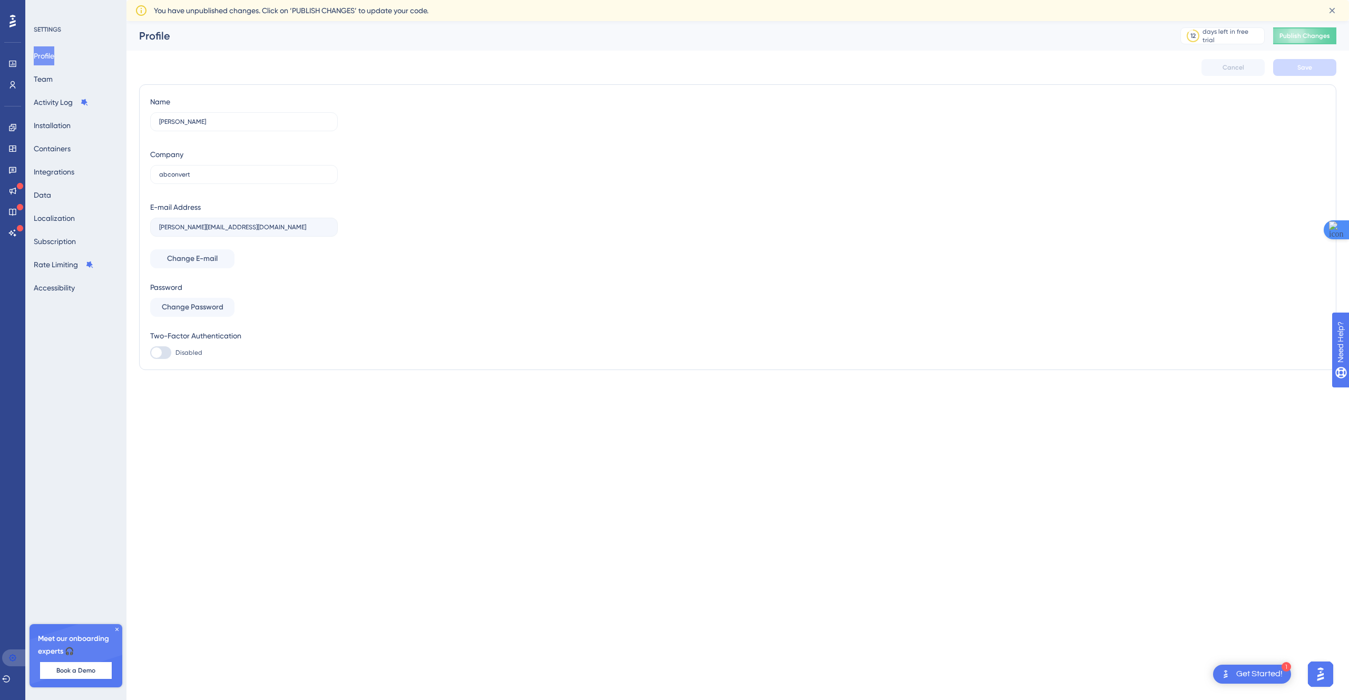
click at [10, 656] on icon at bounding box center [12, 657] width 7 height 7
click at [8, 189] on icon at bounding box center [12, 190] width 8 height 8
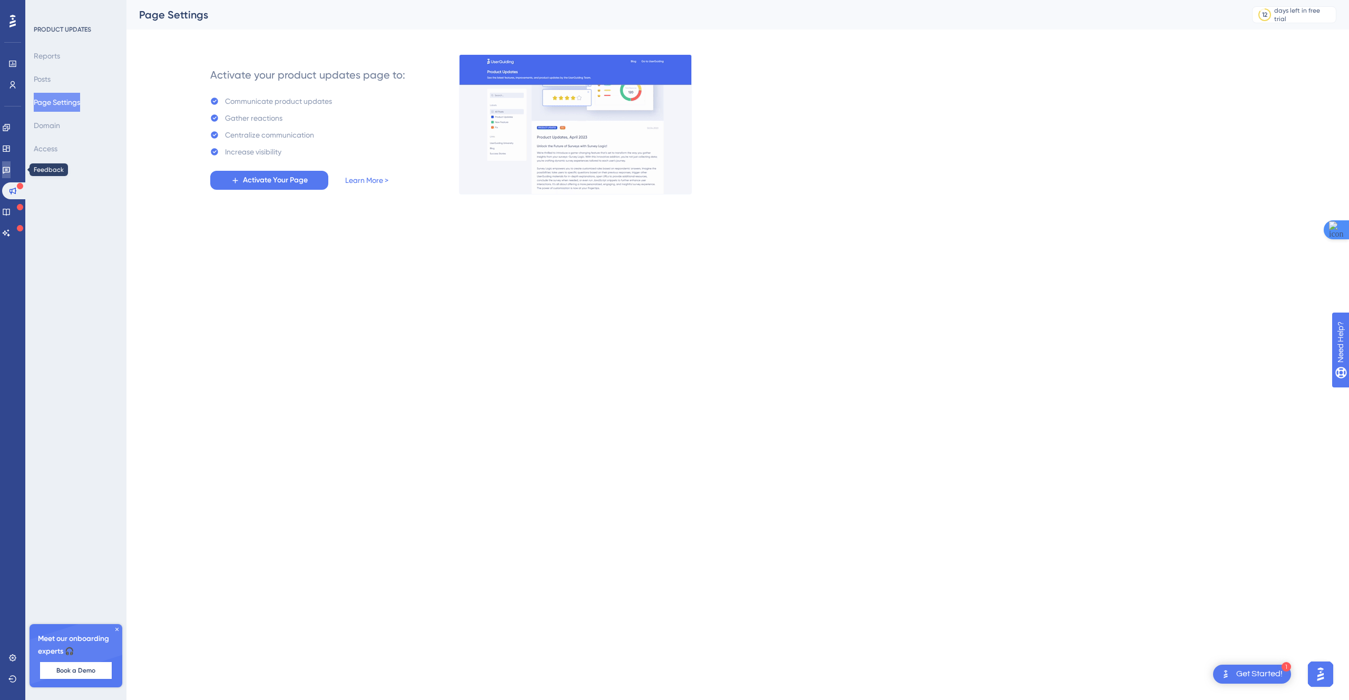
click at [11, 168] on icon at bounding box center [6, 169] width 8 height 8
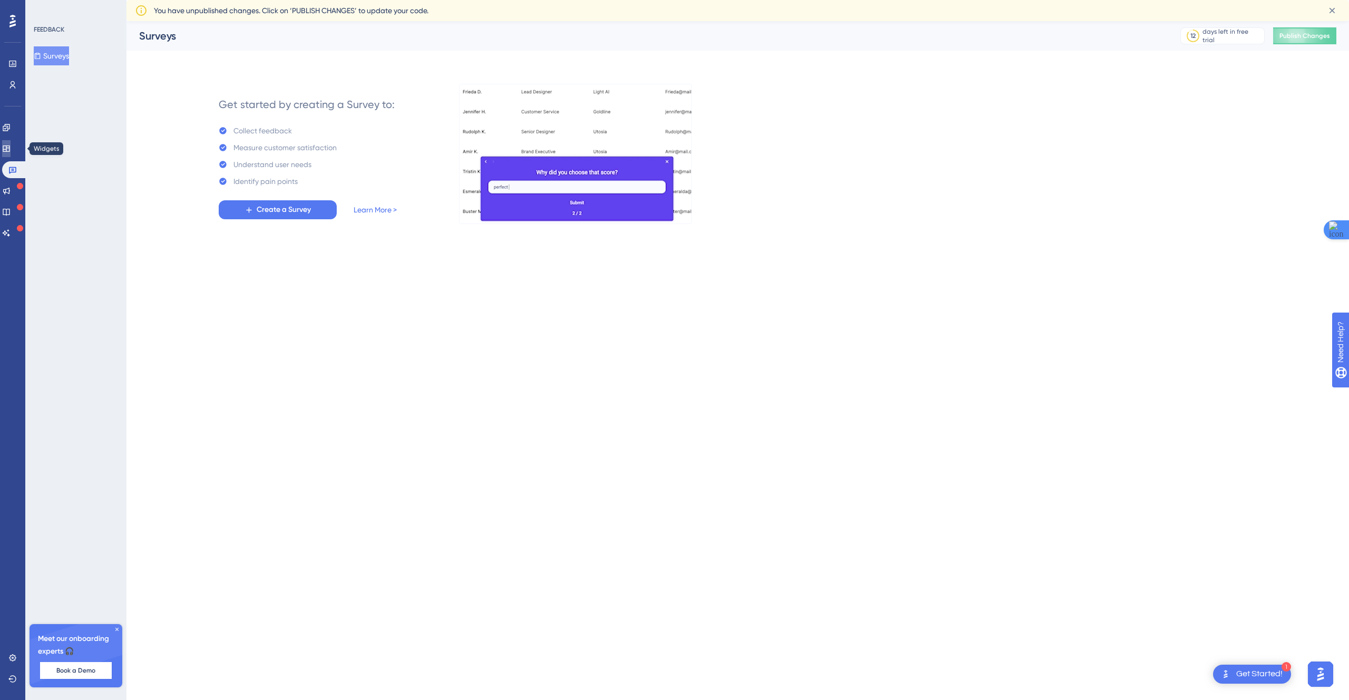
click at [7, 144] on link at bounding box center [6, 148] width 8 height 17
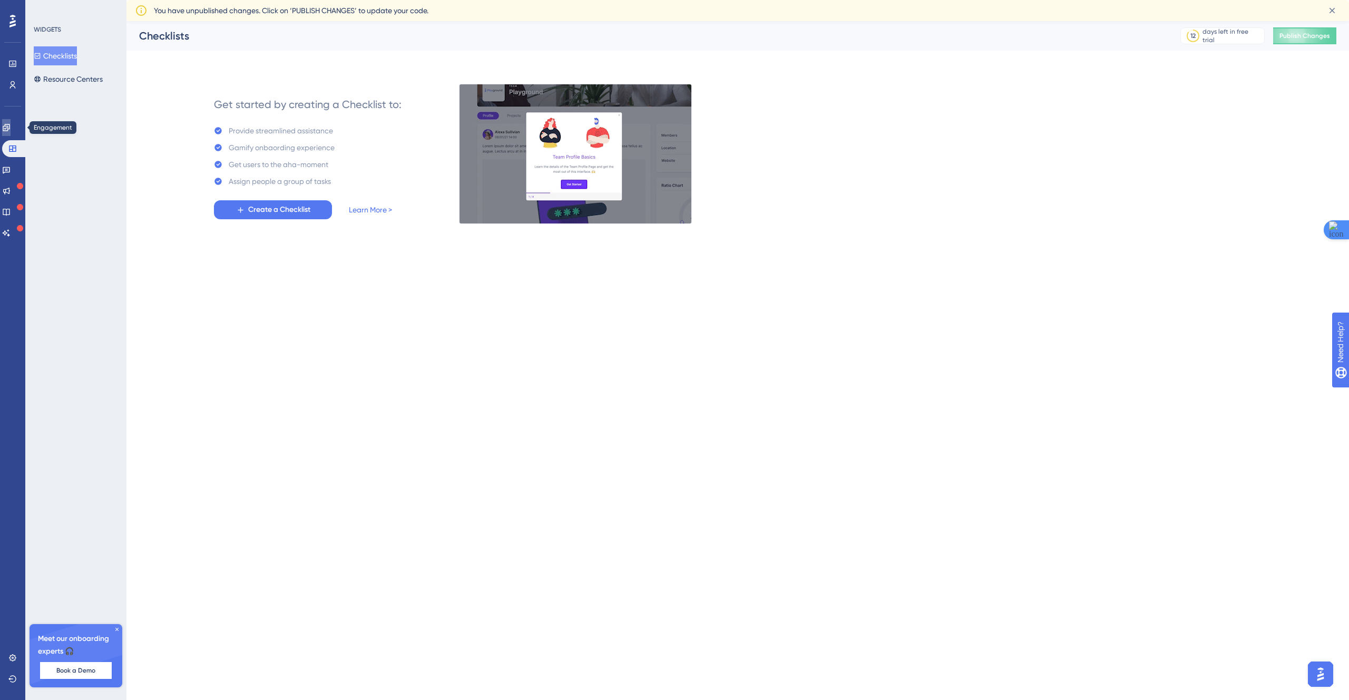
click at [10, 125] on icon at bounding box center [6, 127] width 8 height 8
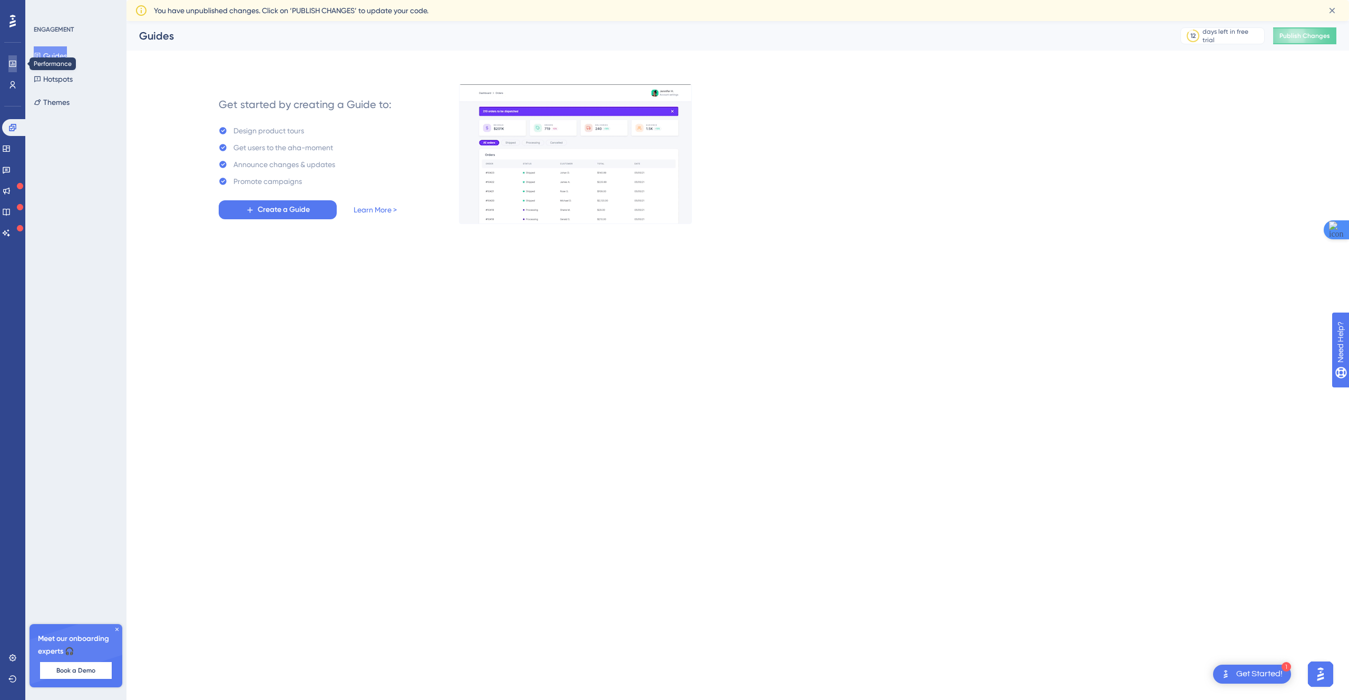
click at [14, 63] on icon at bounding box center [12, 64] width 7 height 6
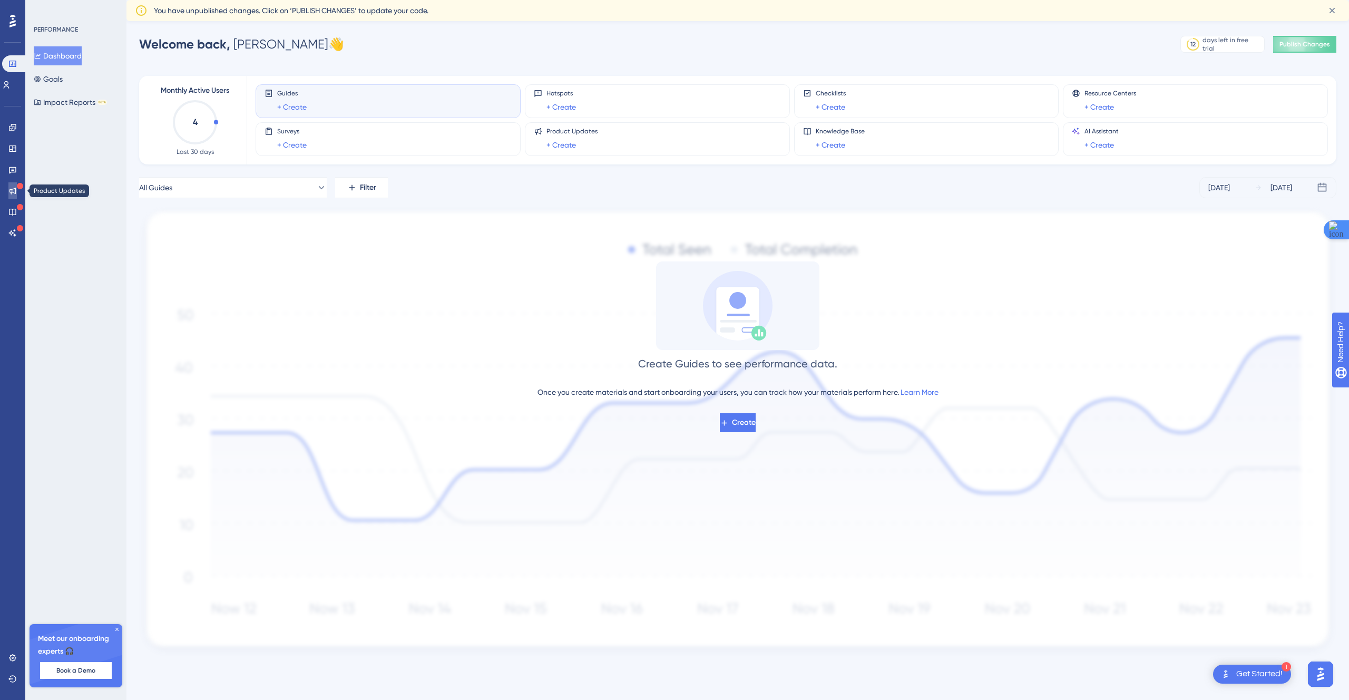
click at [8, 190] on link at bounding box center [12, 190] width 8 height 17
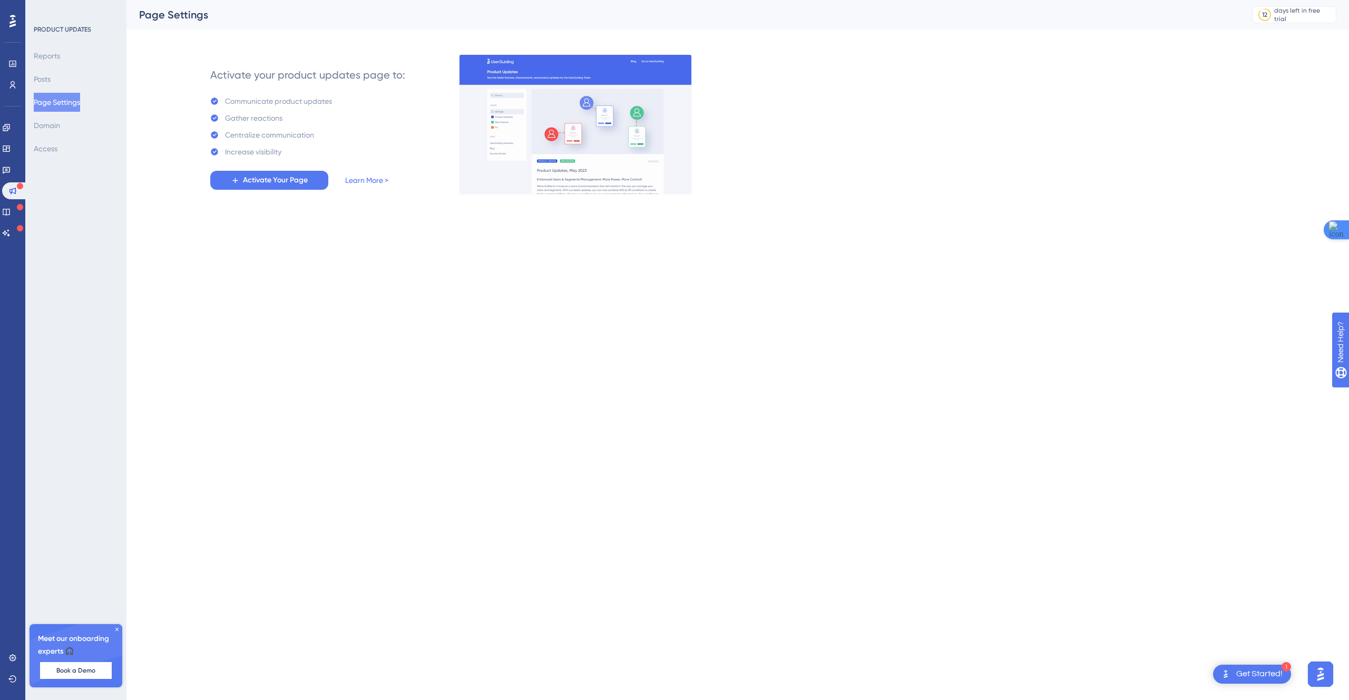
drag, startPoint x: 74, startPoint y: 76, endPoint x: 60, endPoint y: 76, distance: 14.2
click at [71, 76] on div "Reports Posts Page Settings Domain Access" at bounding box center [76, 102] width 85 height 112
click at [5, 210] on link at bounding box center [6, 211] width 8 height 17
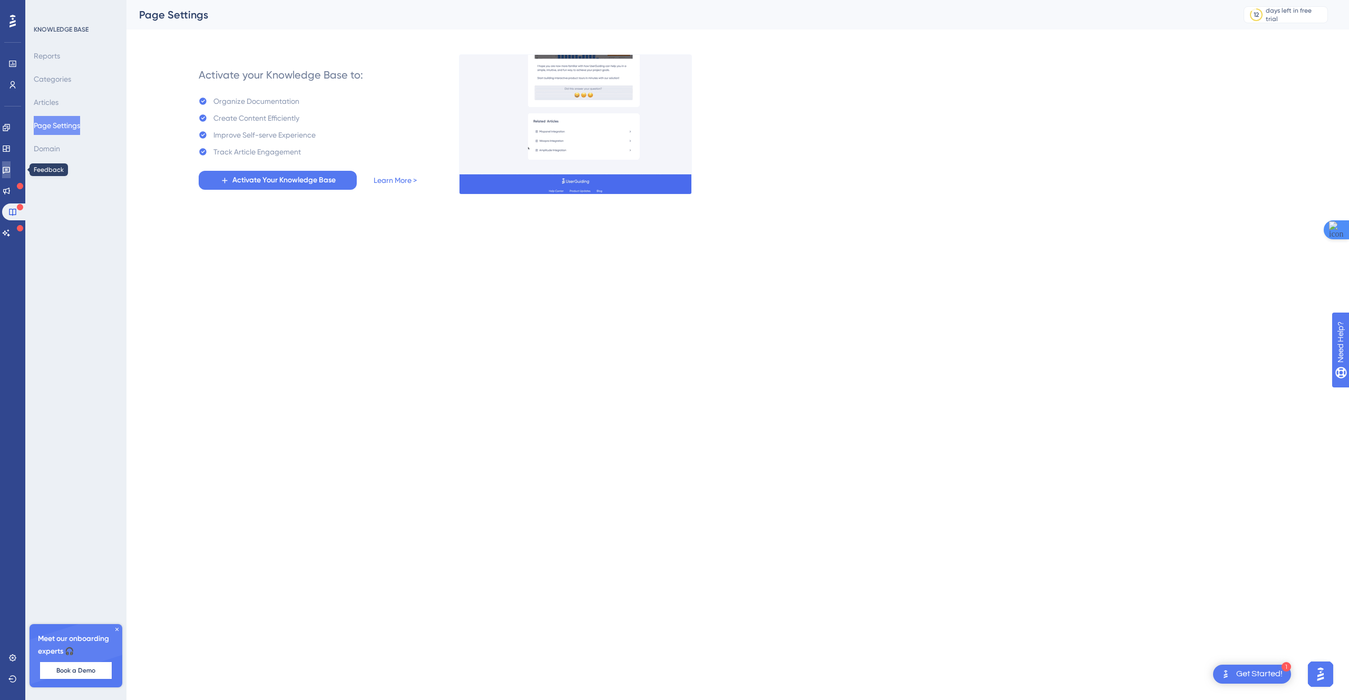
click at [11, 164] on link at bounding box center [6, 169] width 8 height 17
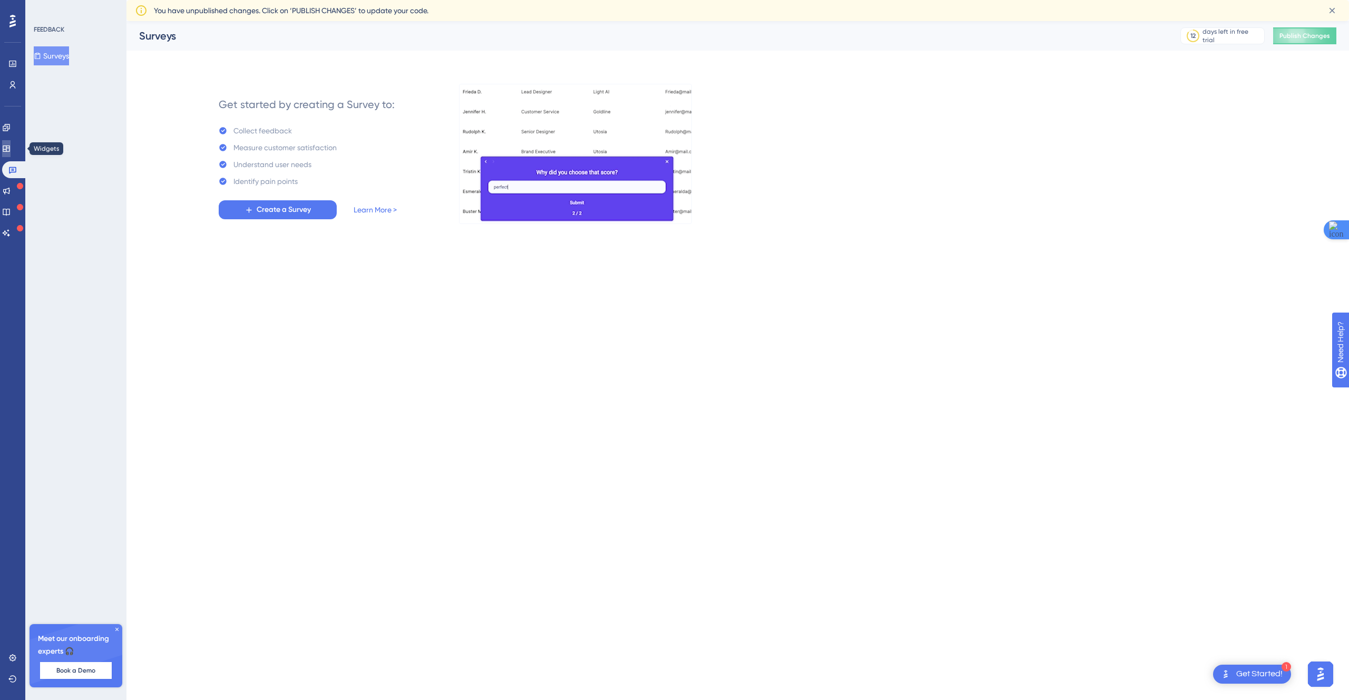
click at [11, 142] on link at bounding box center [6, 148] width 8 height 17
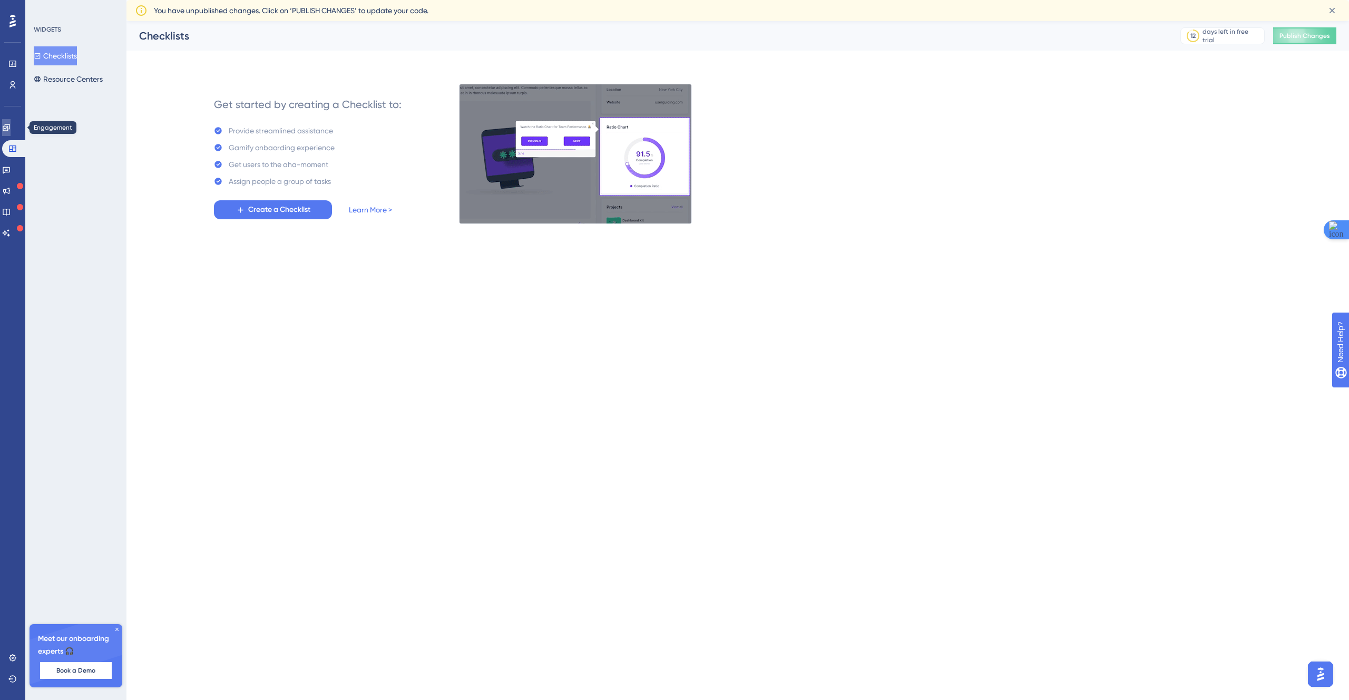
click at [11, 129] on icon at bounding box center [6, 127] width 8 height 8
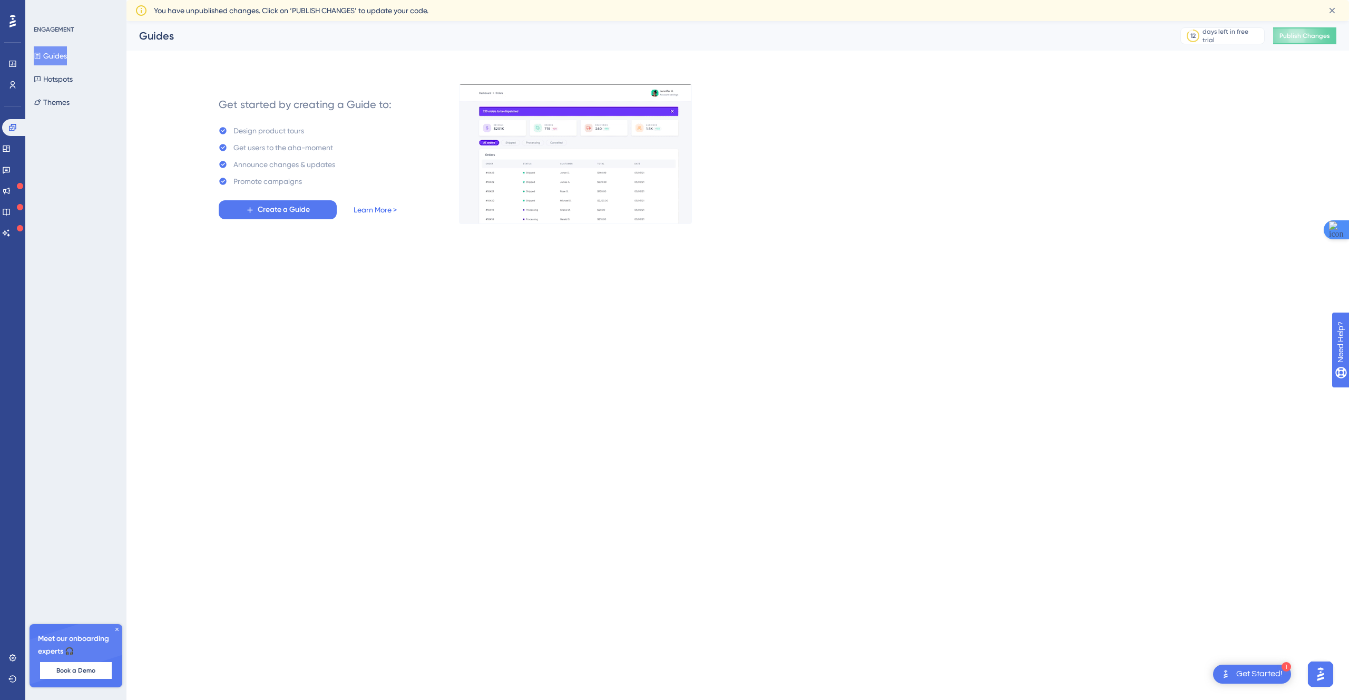
click at [371, 211] on link "Learn More >" at bounding box center [375, 209] width 43 height 13
